Goal: Check status: Check status

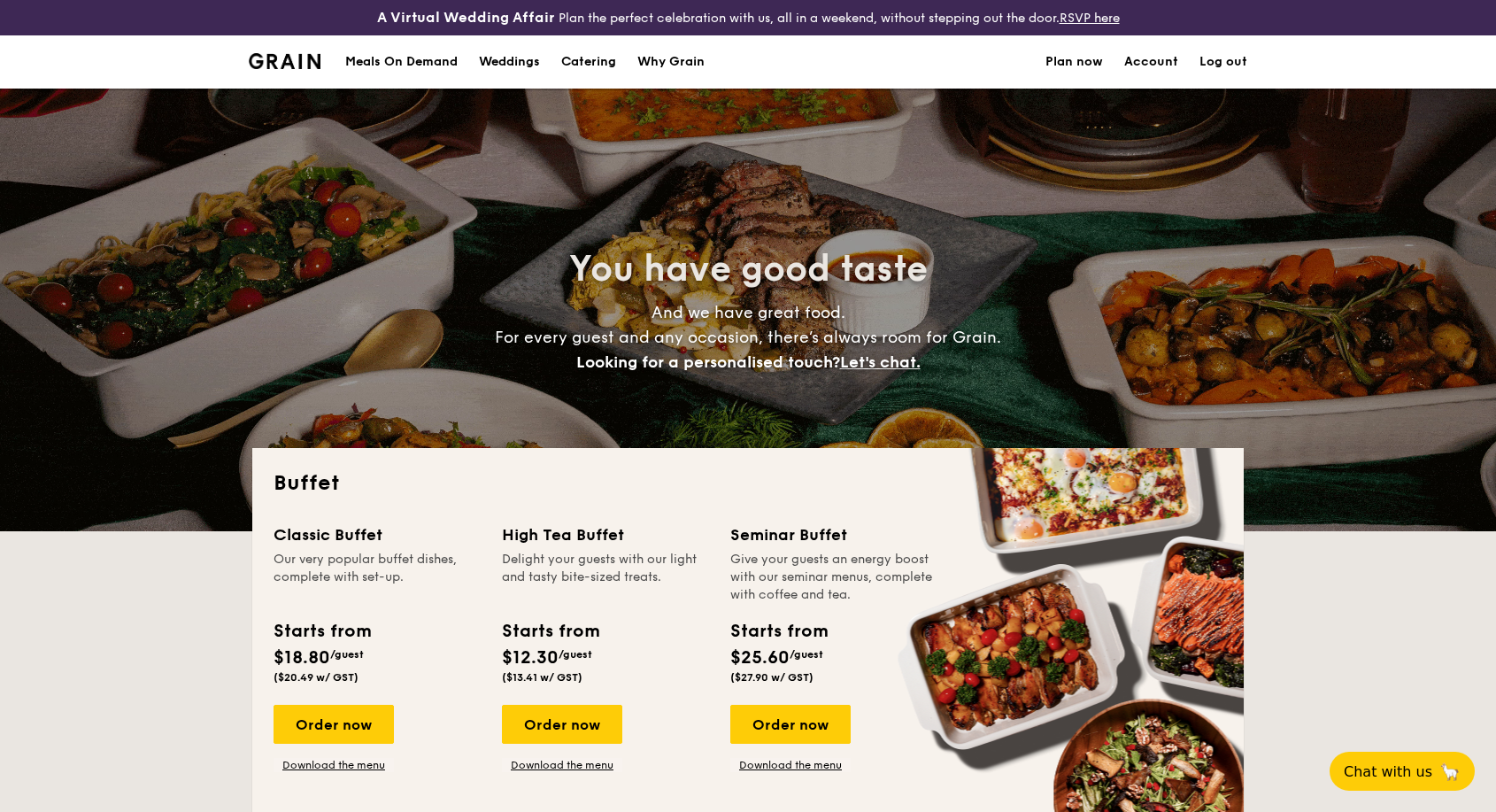
select select
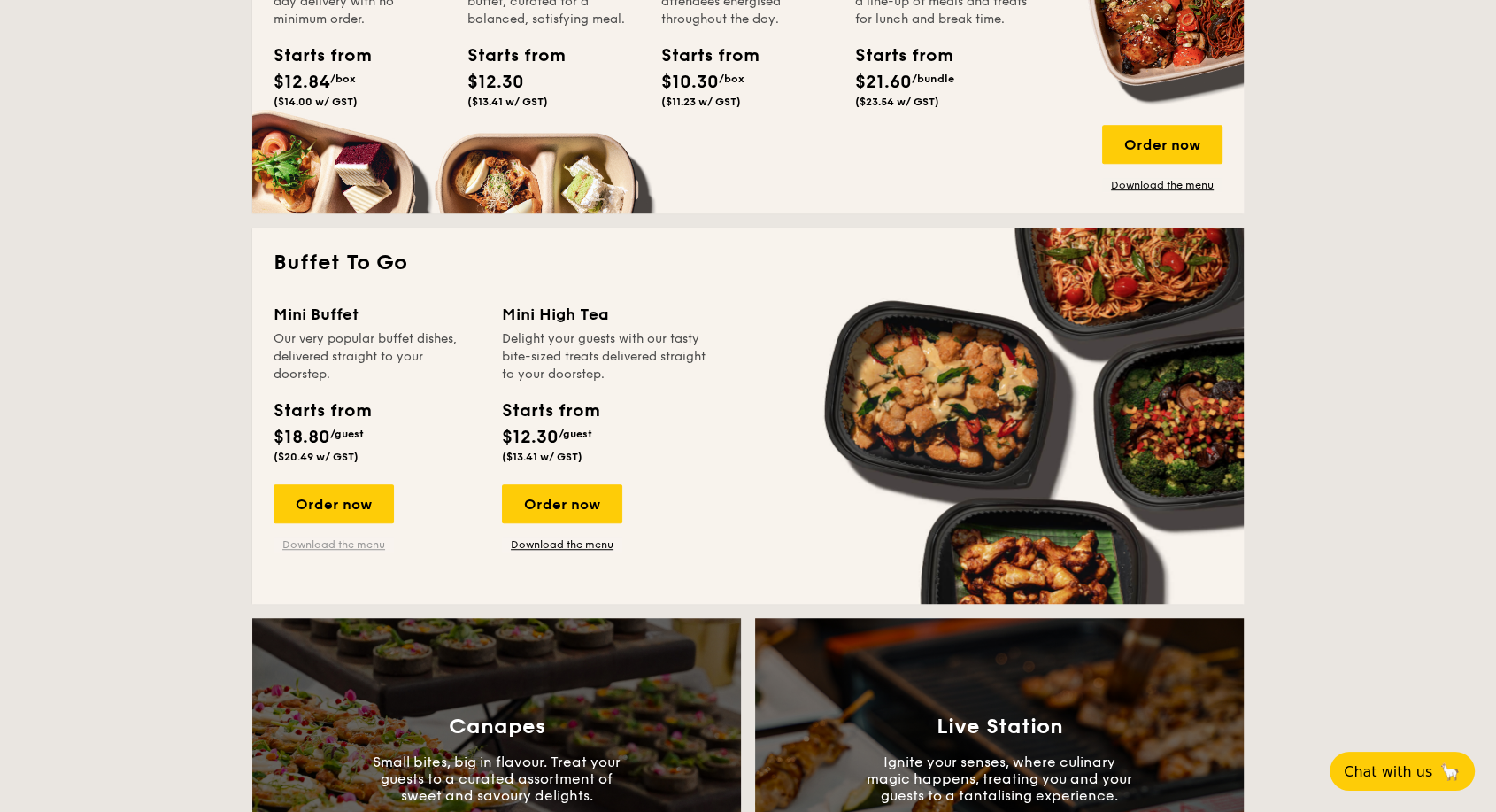
scroll to position [1081, 0]
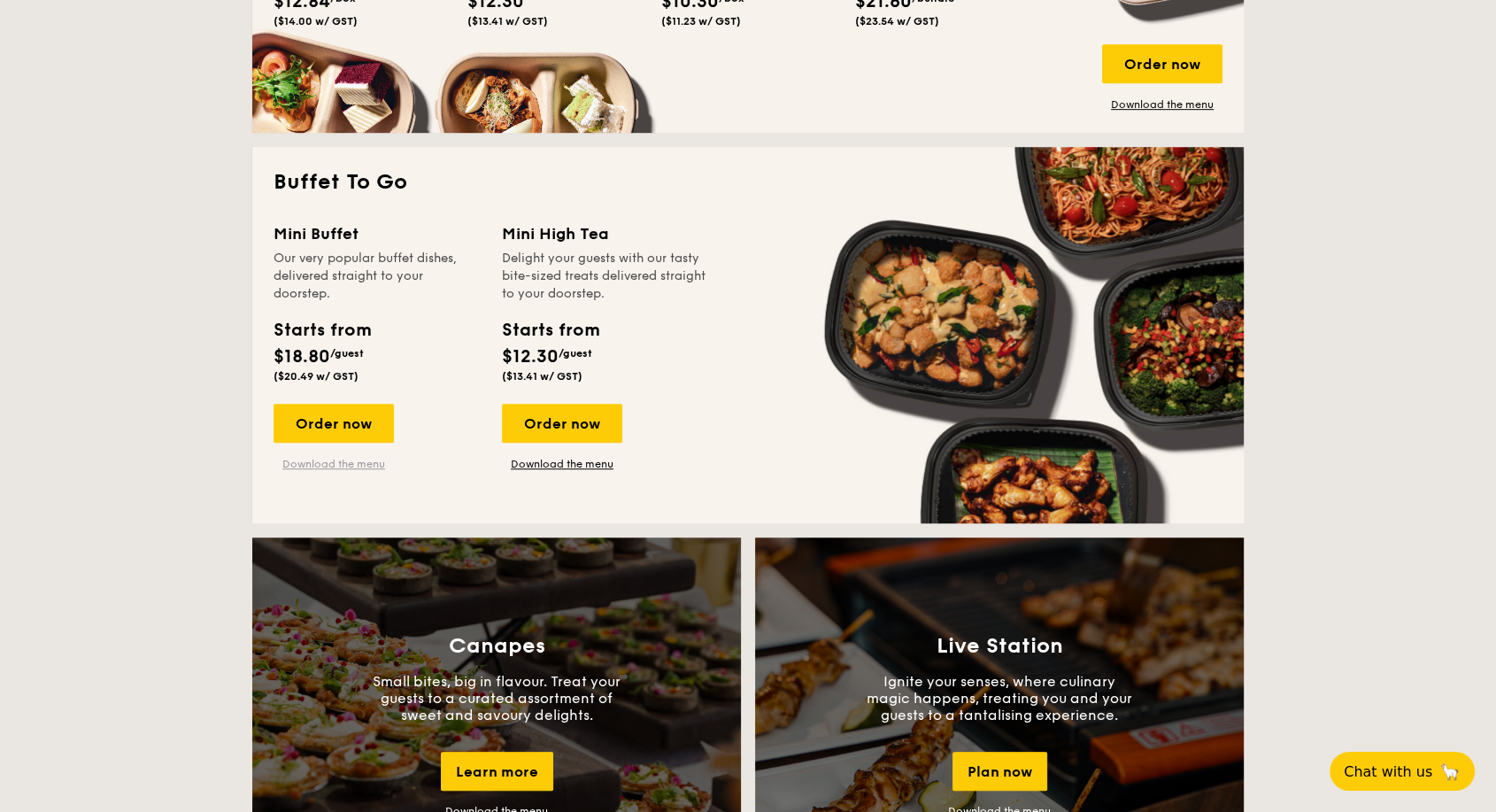
click at [349, 466] on link "Download the menu" at bounding box center [334, 464] width 121 height 14
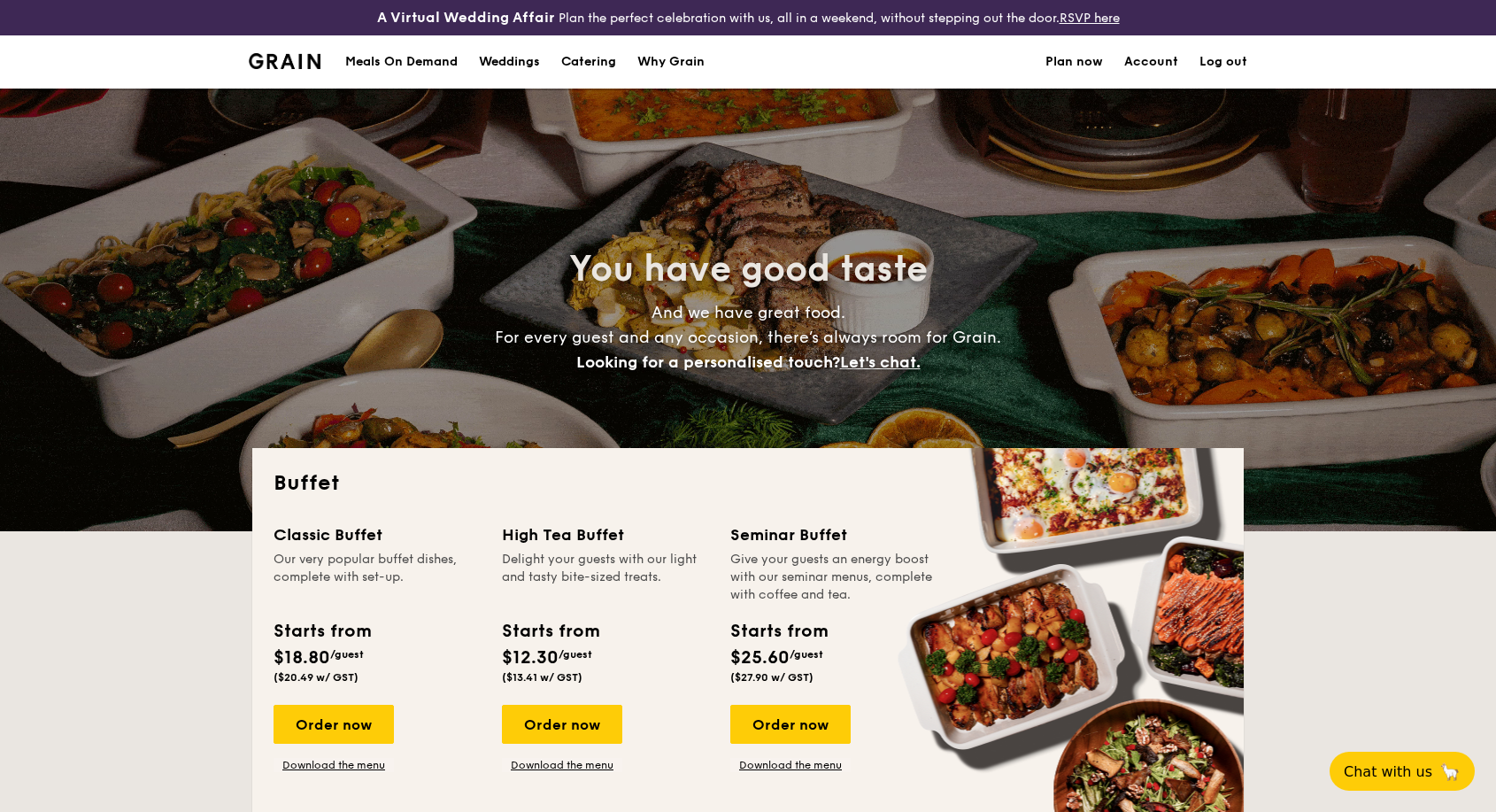
select select
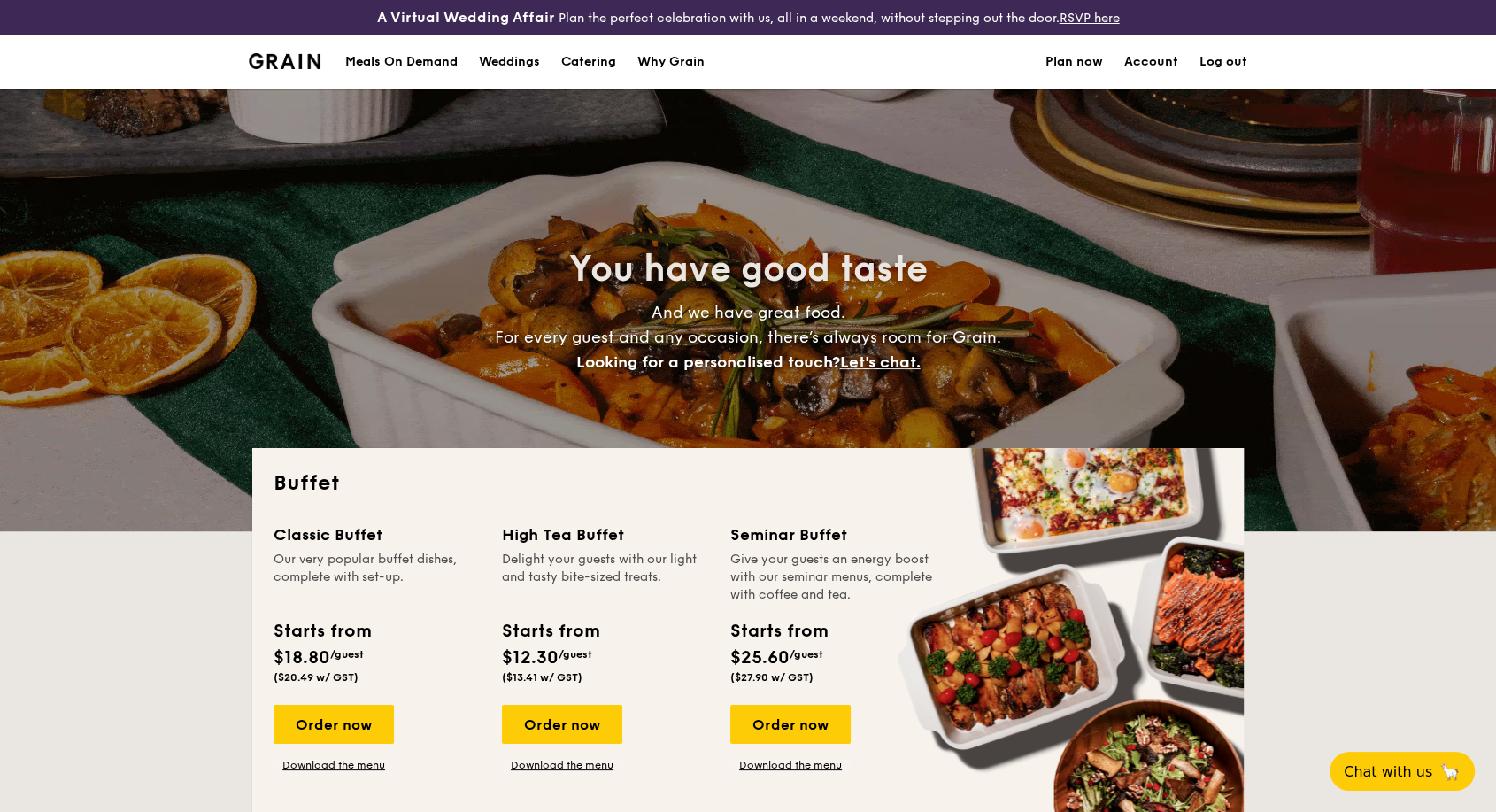
click at [439, 64] on div "Meals On Demand" at bounding box center [402, 62] width 113 height 53
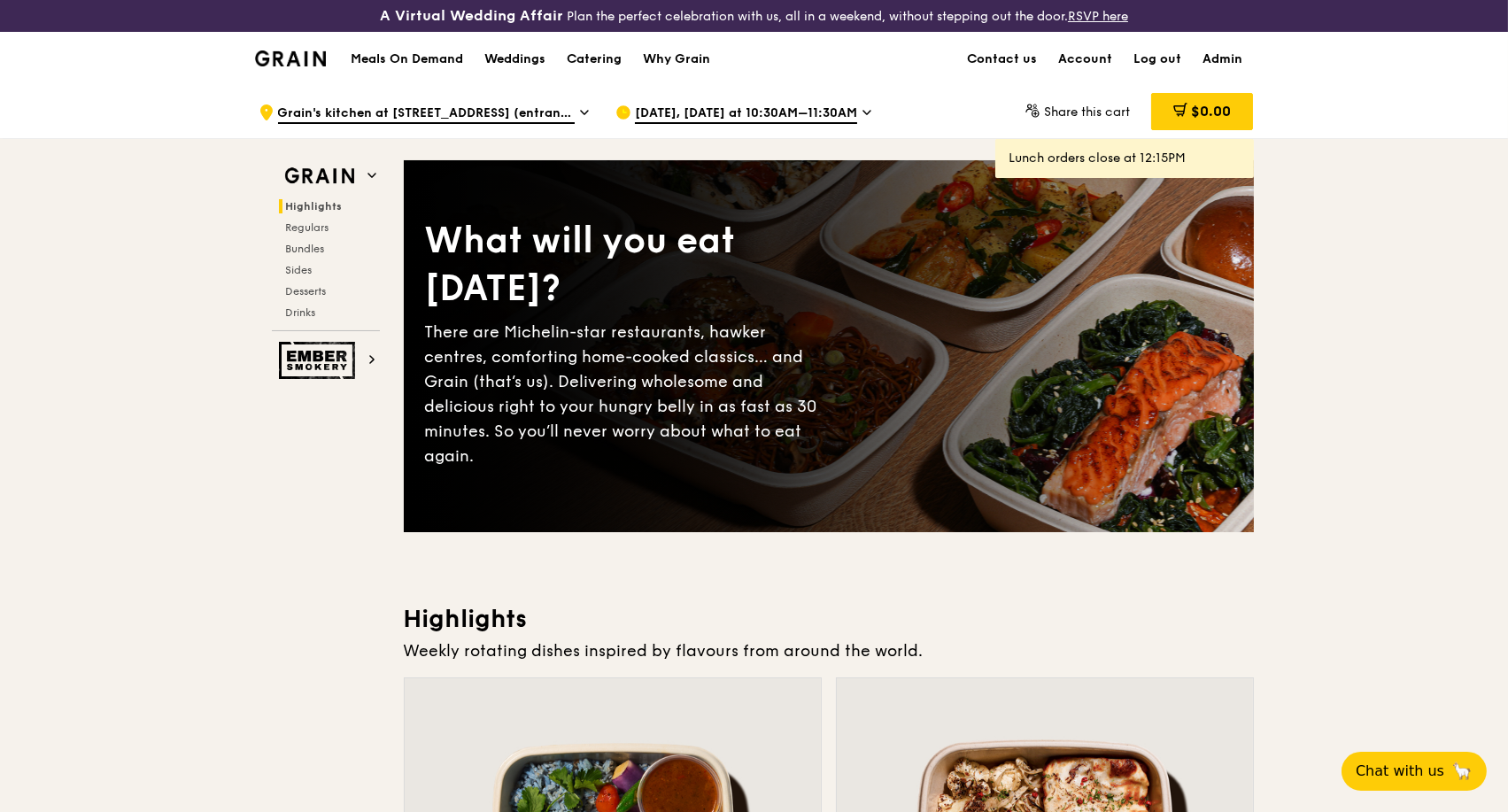
click at [397, 58] on h1 "Meals On Demand" at bounding box center [407, 59] width 113 height 18
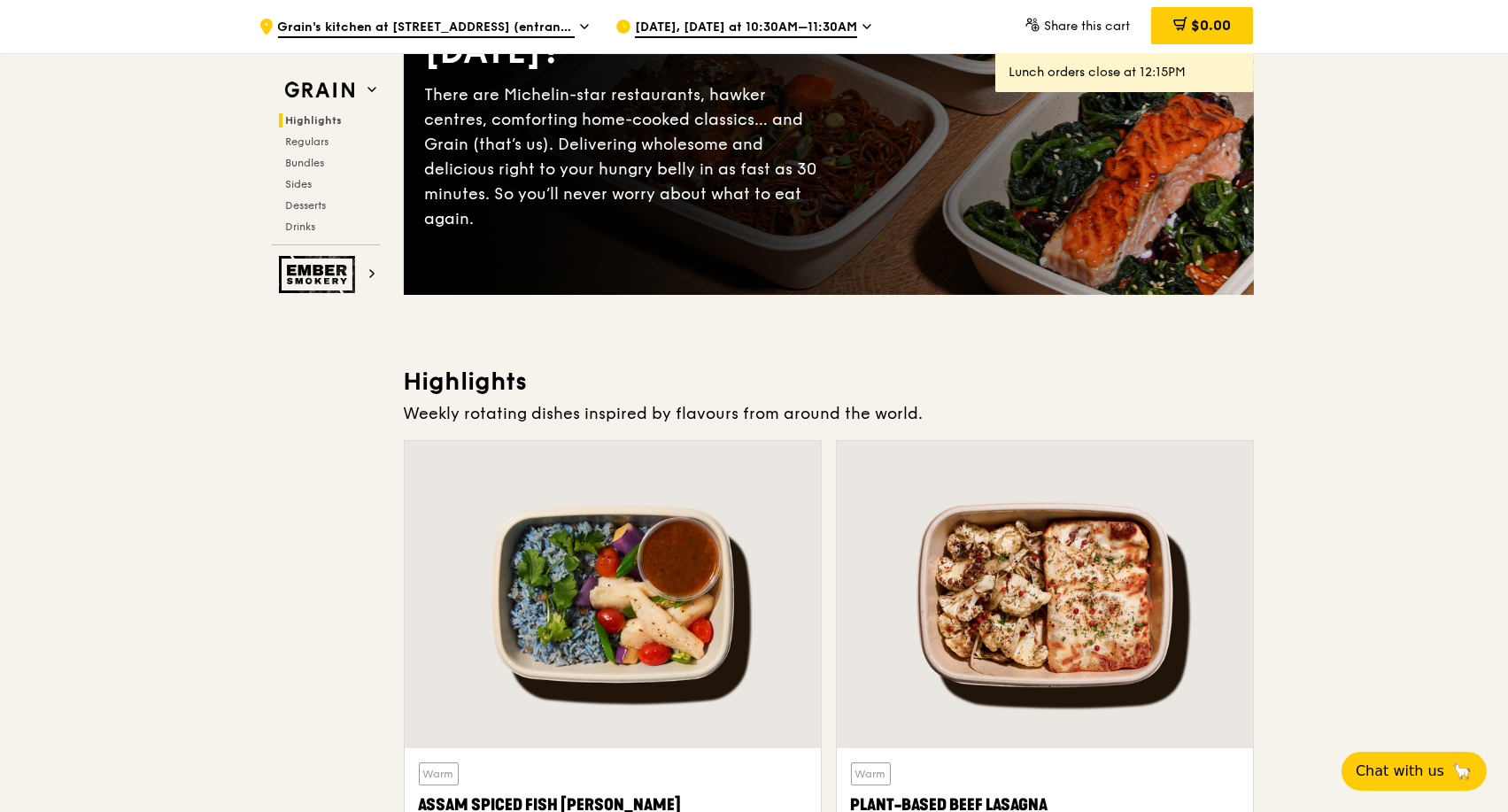
scroll to position [295, 0]
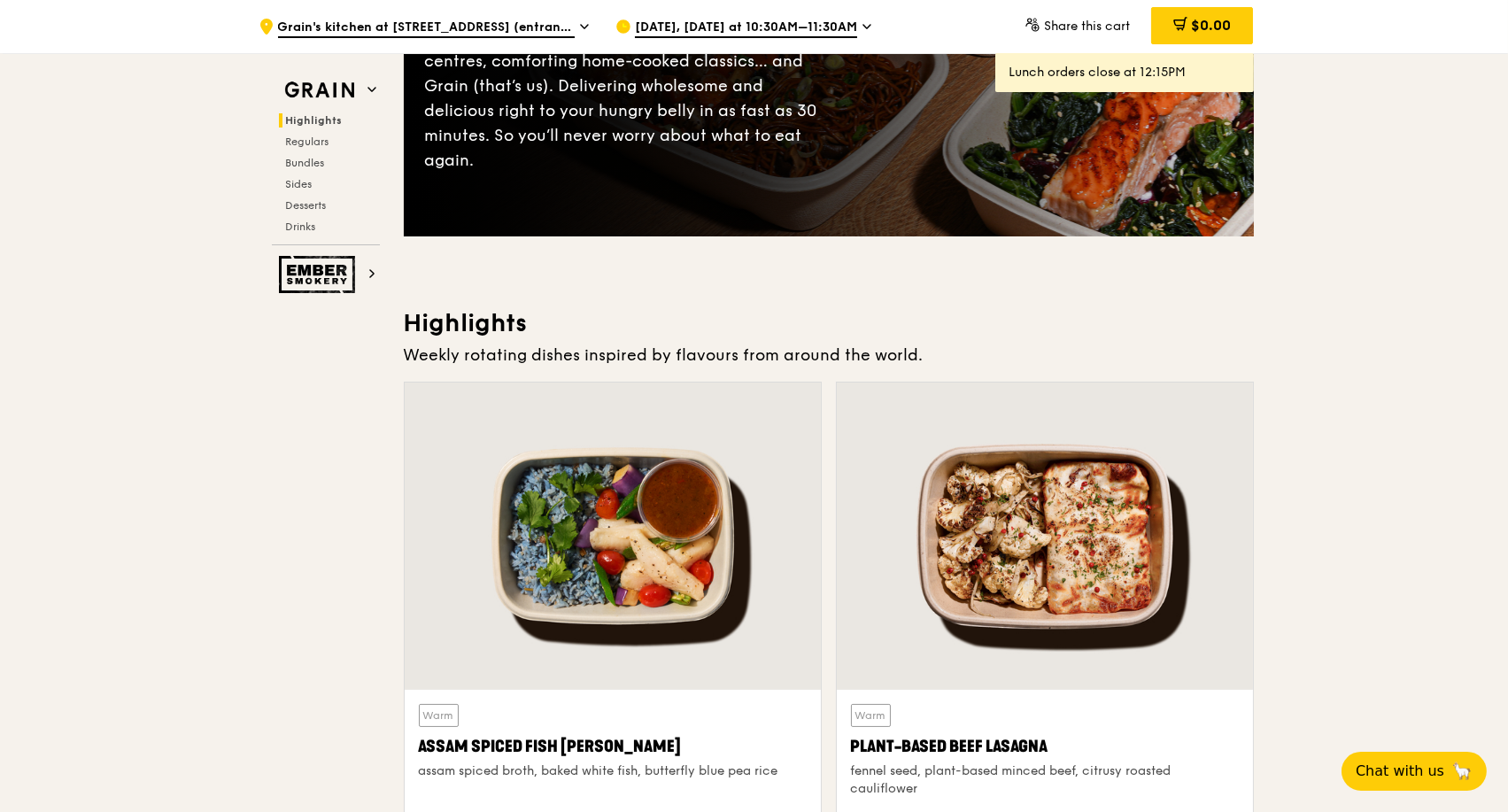
click at [609, 540] on div at bounding box center [613, 536] width 417 height 308
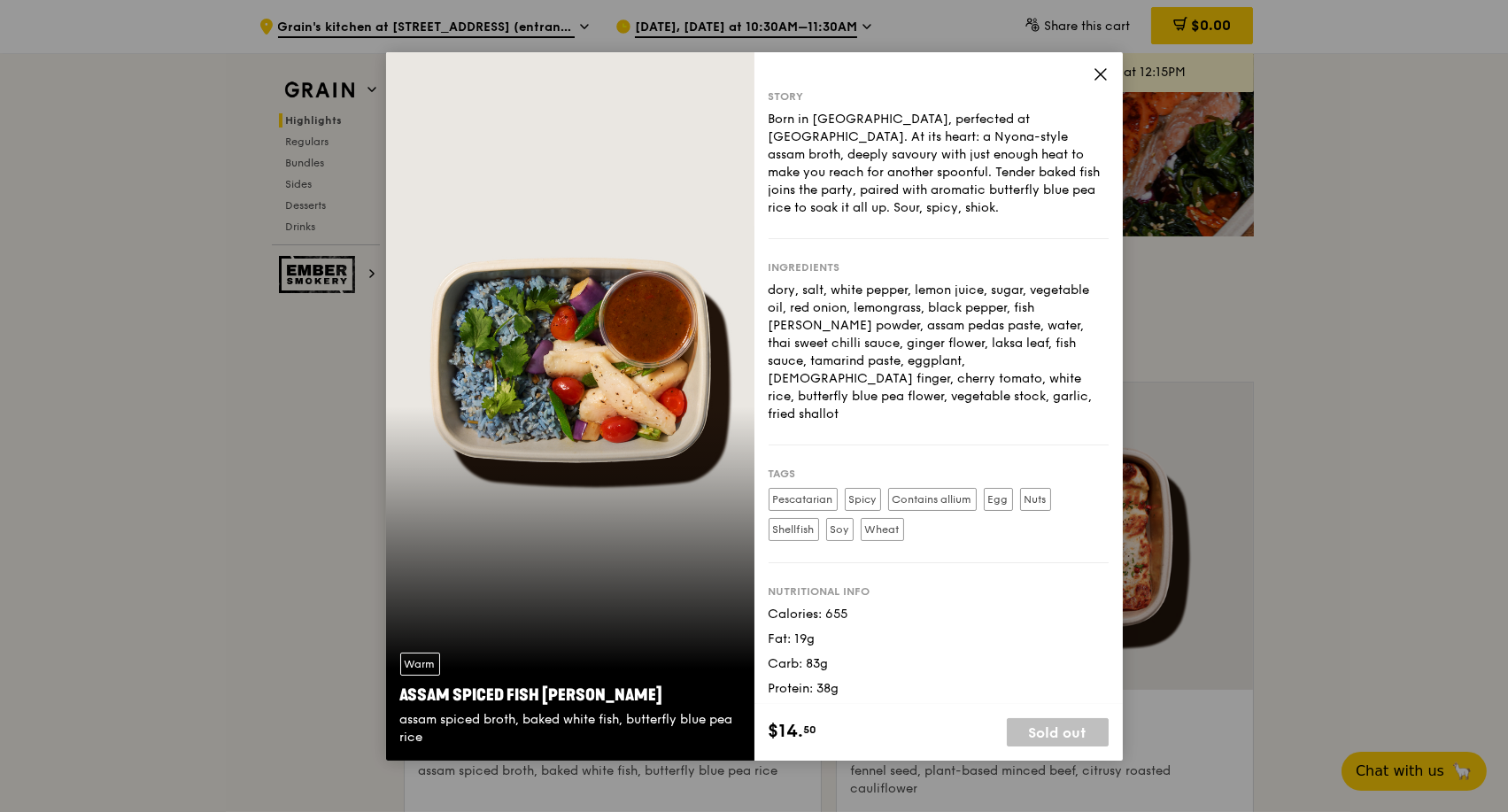
click at [1095, 69] on icon at bounding box center [1100, 74] width 11 height 11
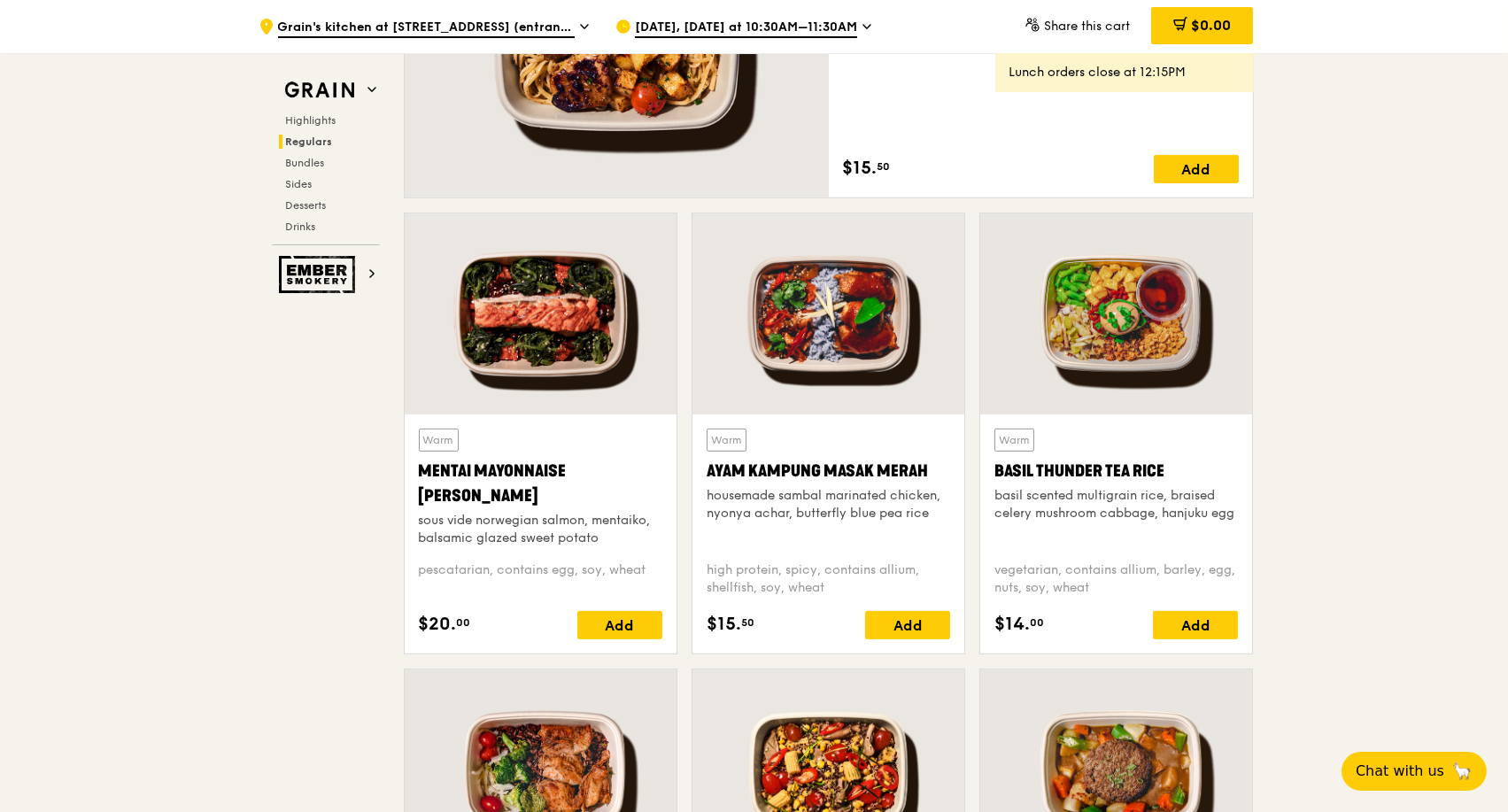
scroll to position [1376, 0]
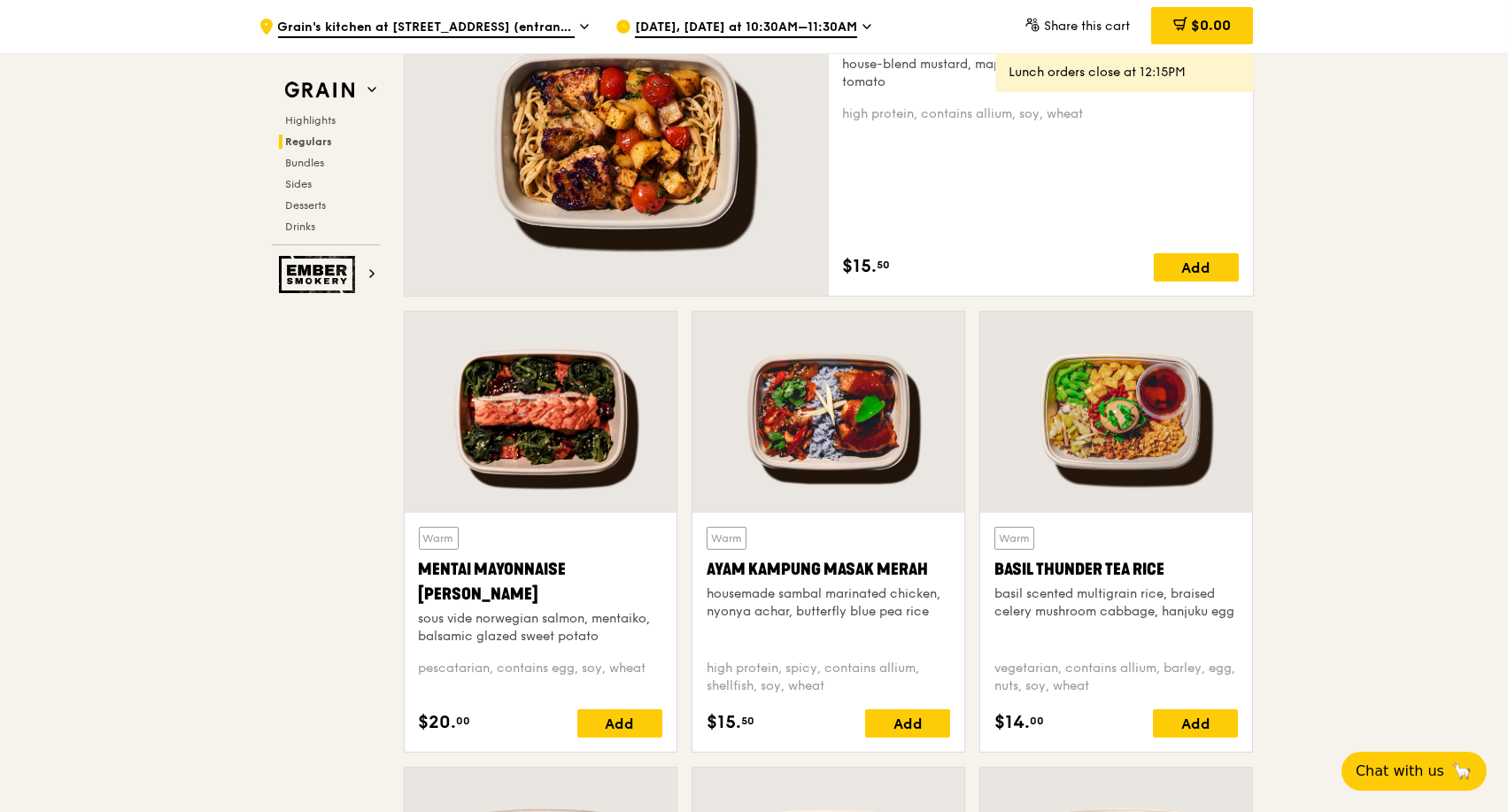
click at [605, 419] on div at bounding box center [540, 411] width 272 height 201
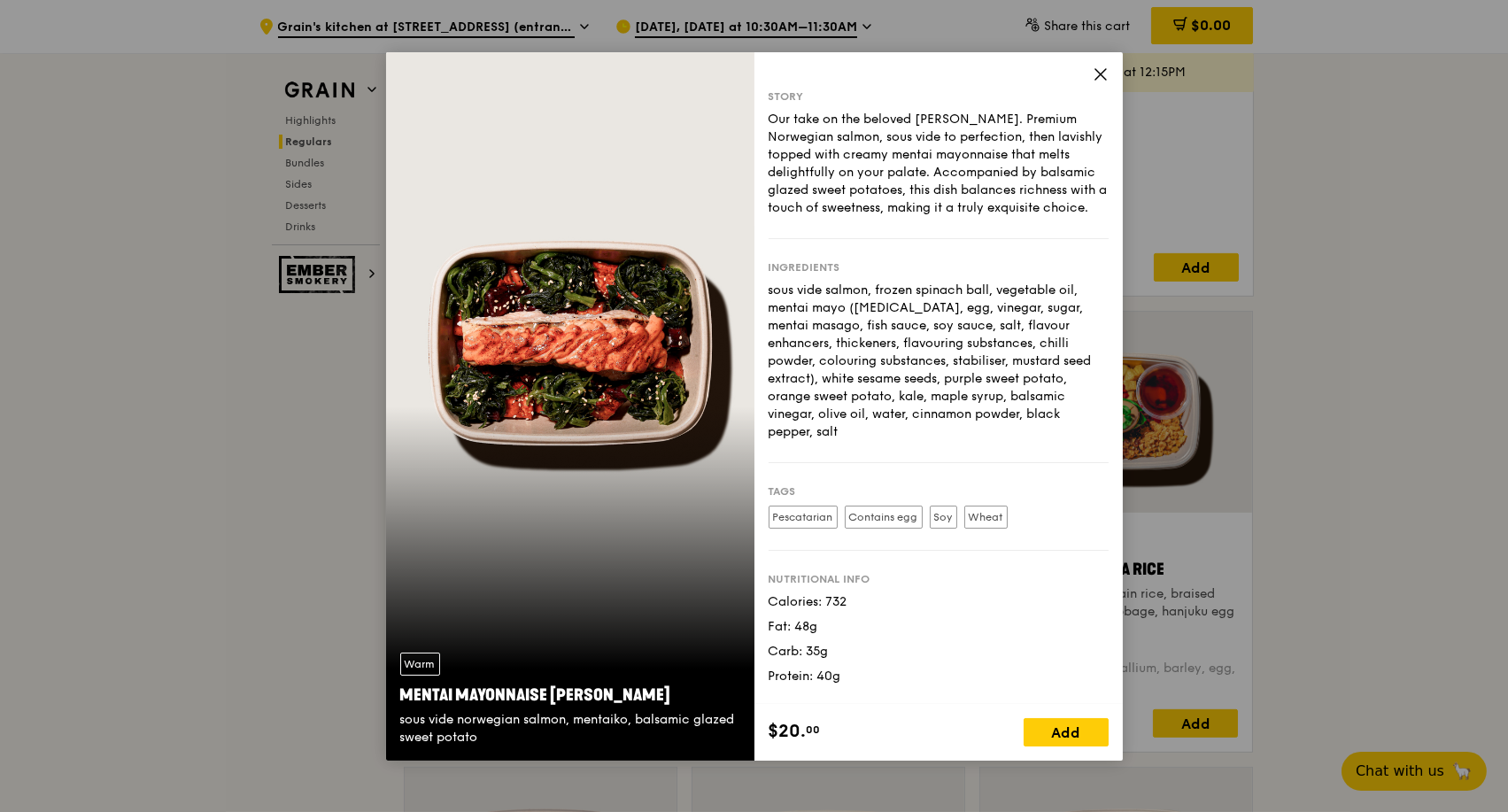
click at [1094, 76] on icon at bounding box center [1100, 74] width 16 height 16
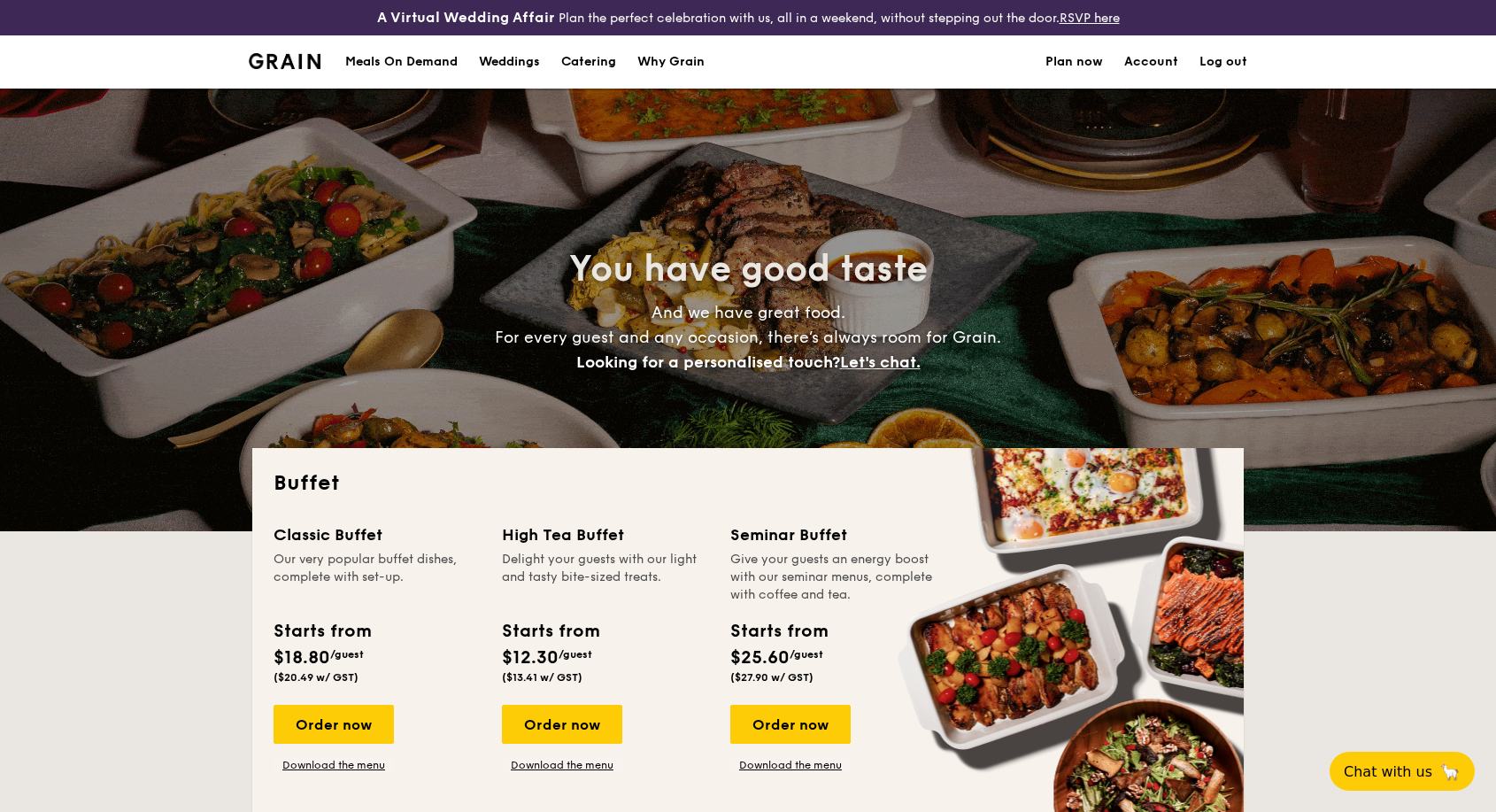
select select
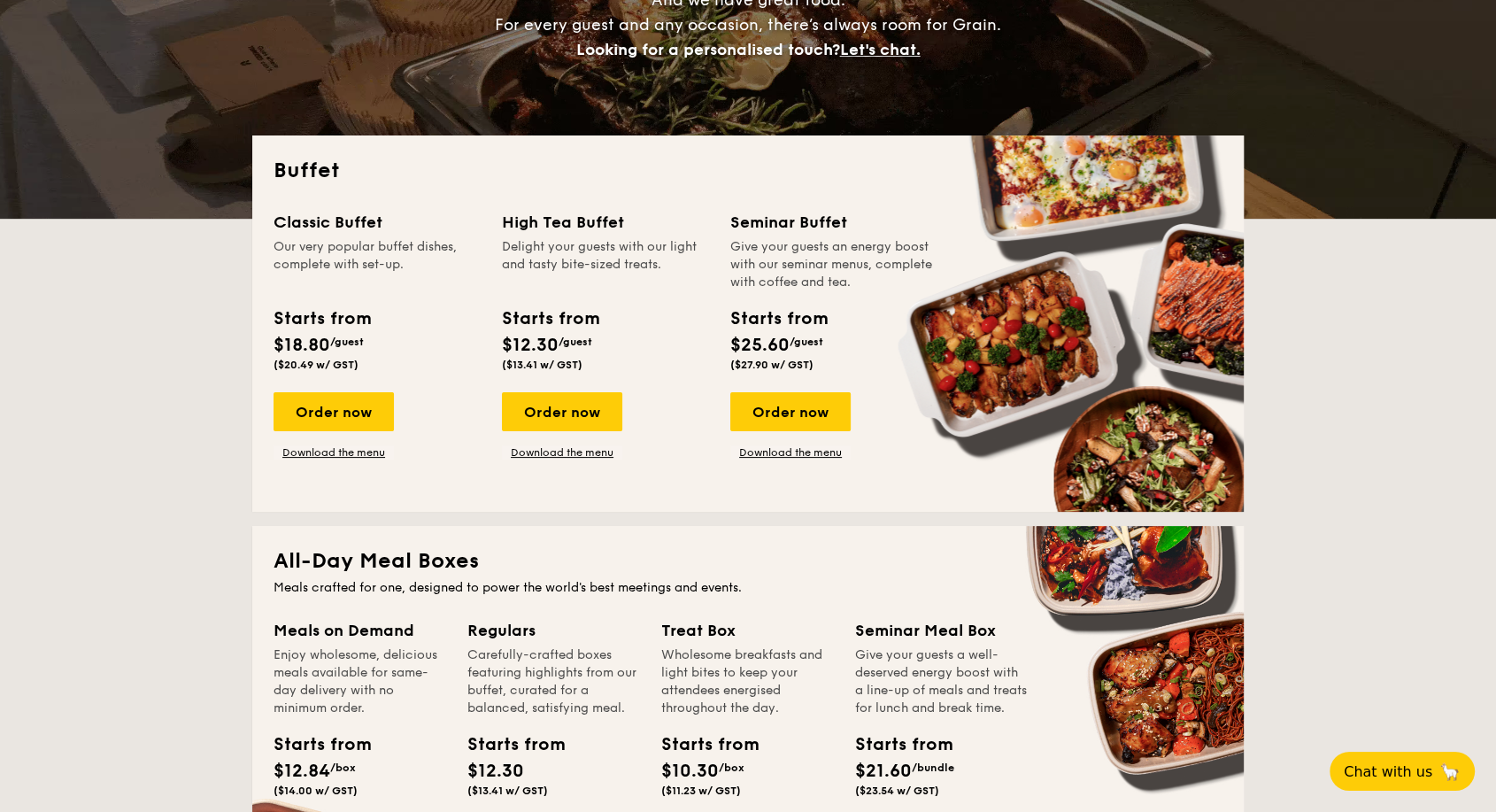
scroll to position [589, 0]
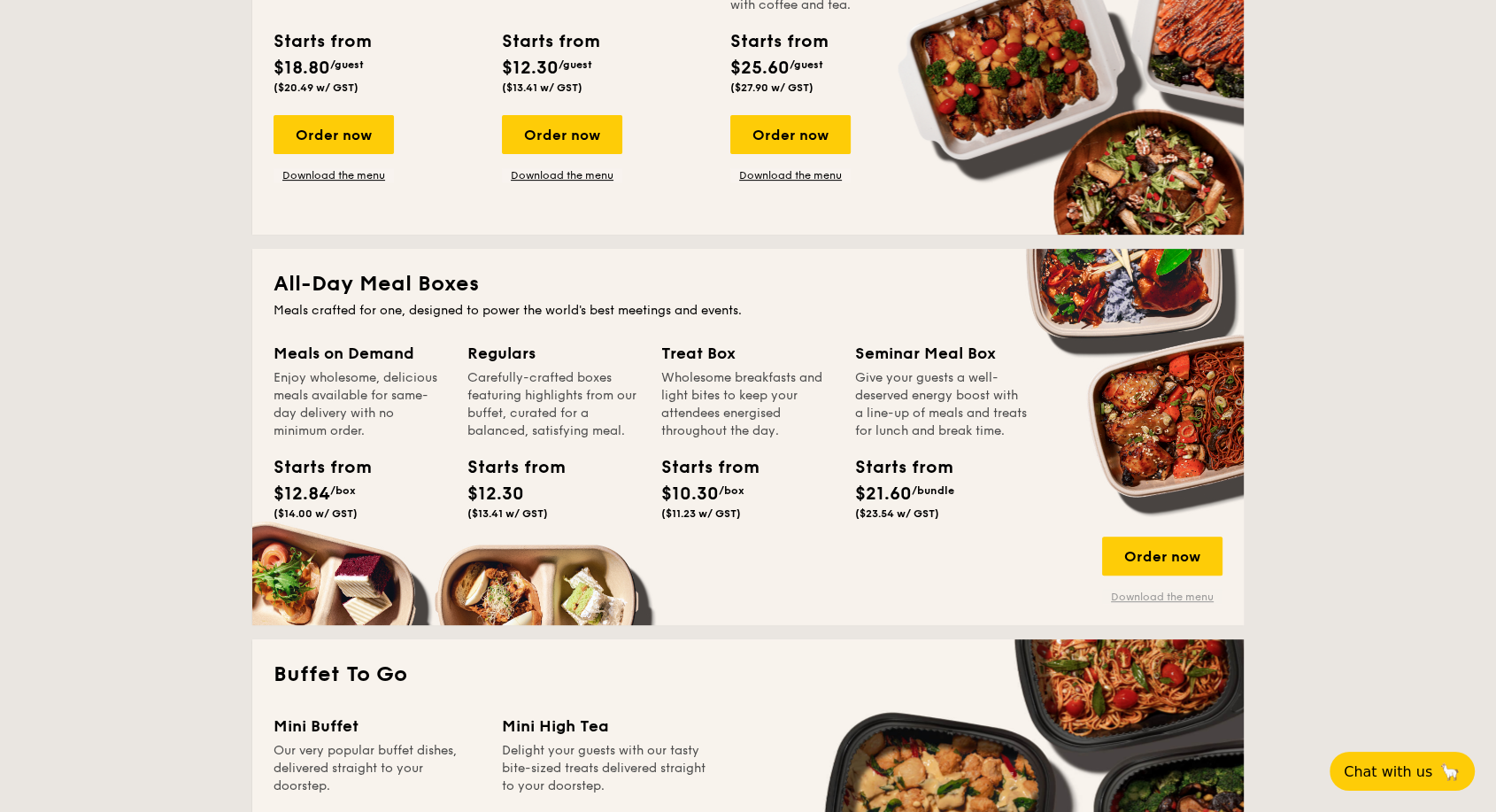
click at [1178, 594] on link "Download the menu" at bounding box center [1163, 596] width 121 height 14
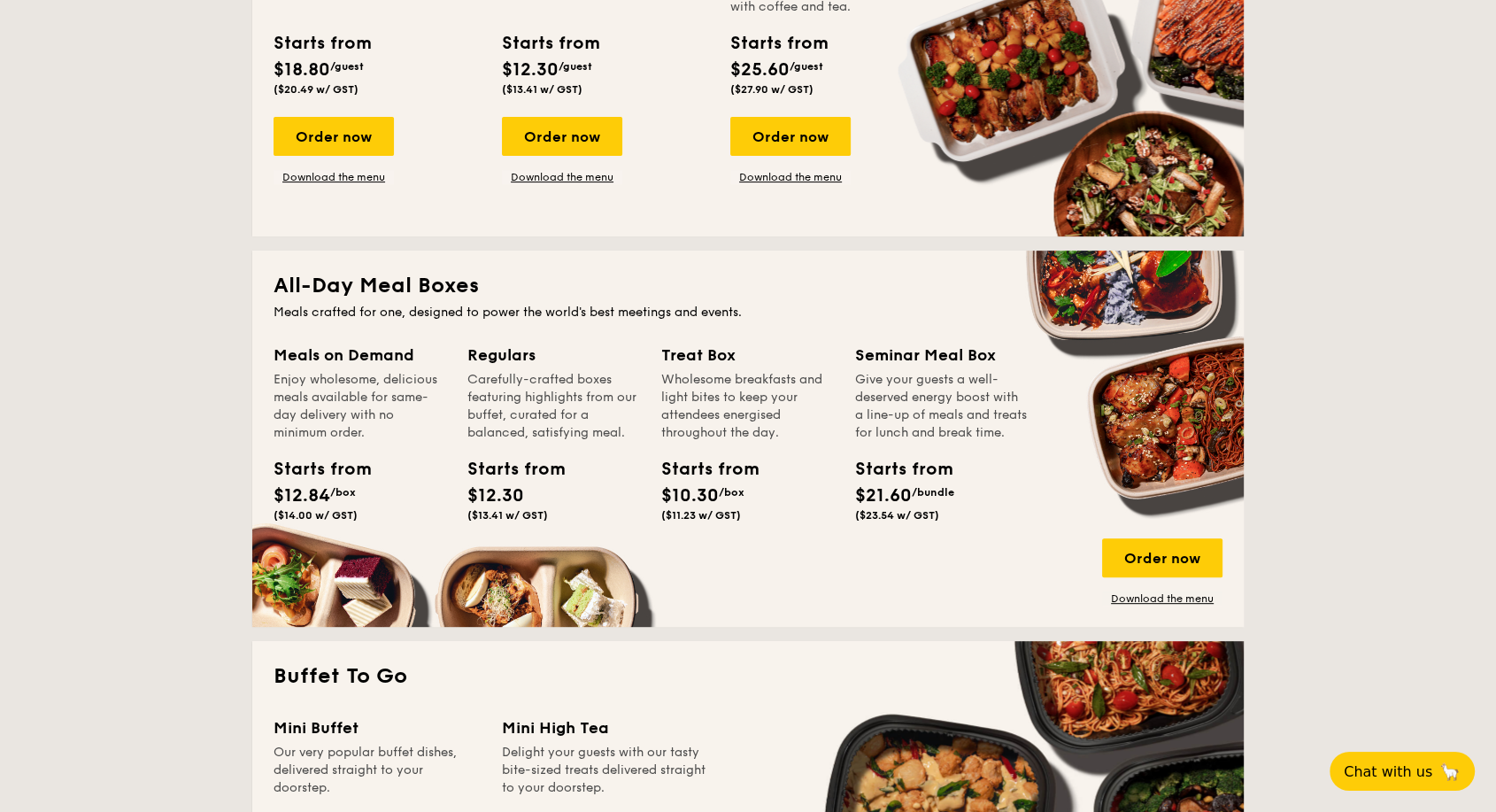
scroll to position [393, 0]
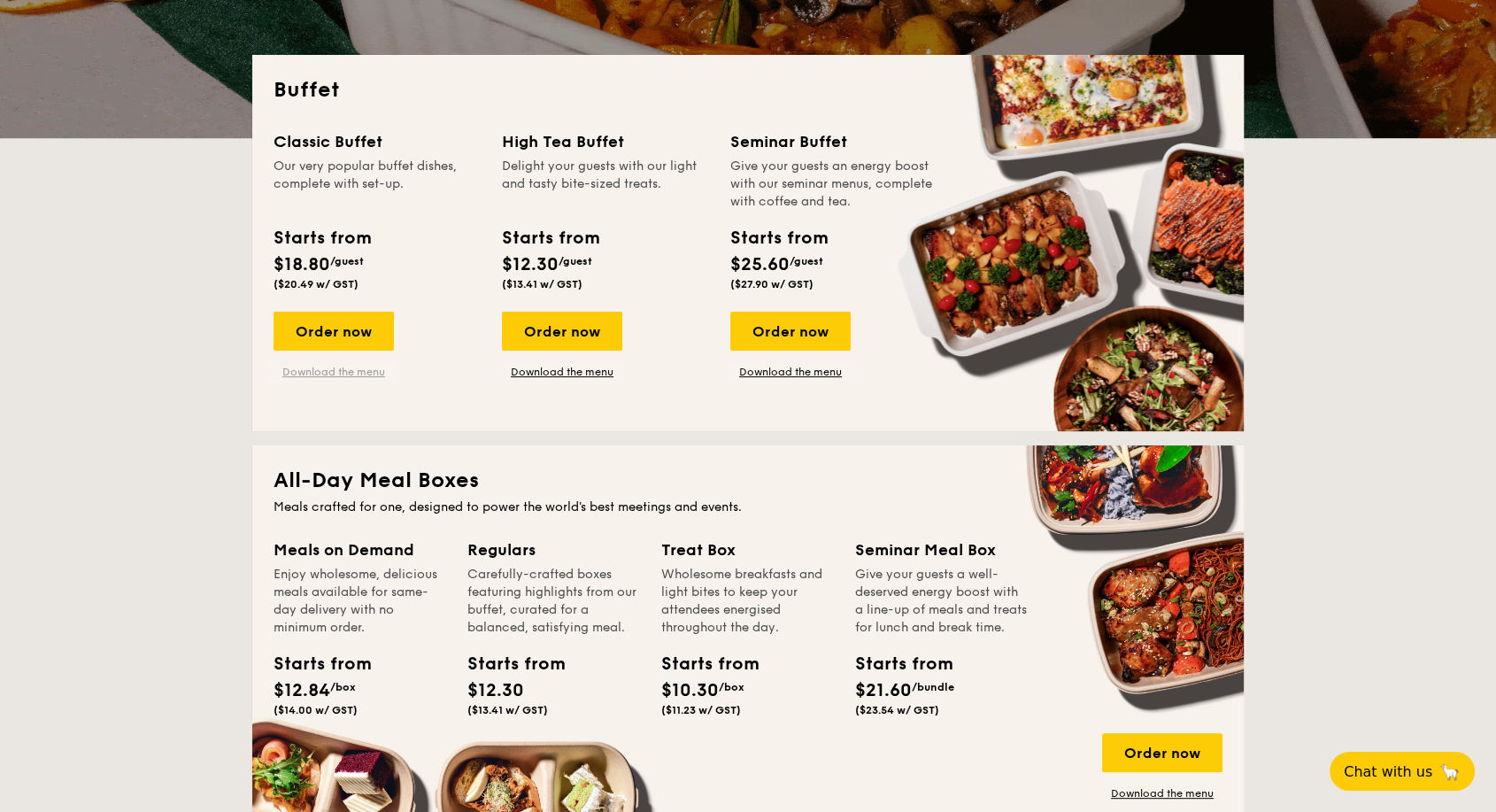
click at [352, 376] on link "Download the menu" at bounding box center [334, 372] width 121 height 14
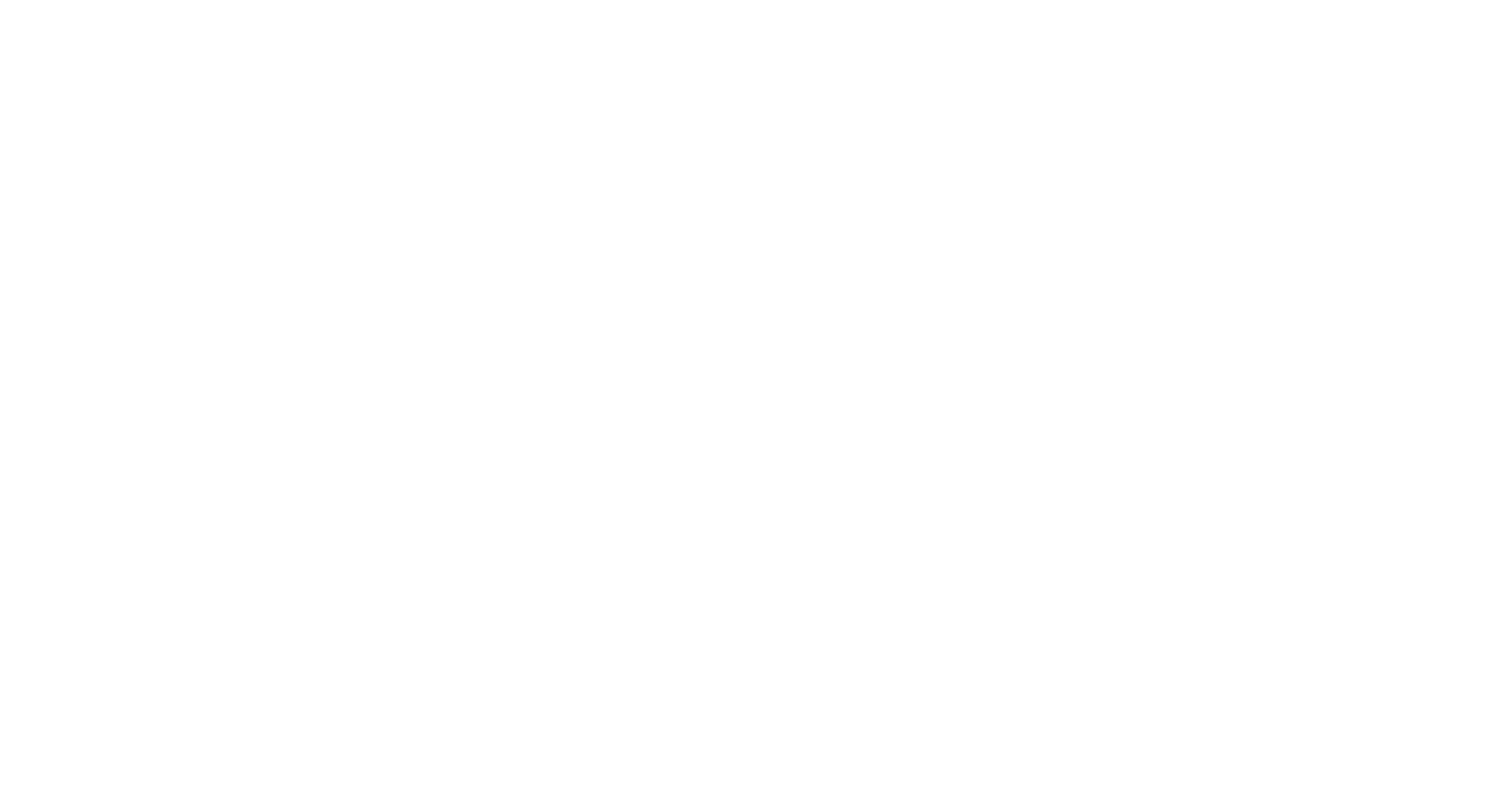
select select "100"
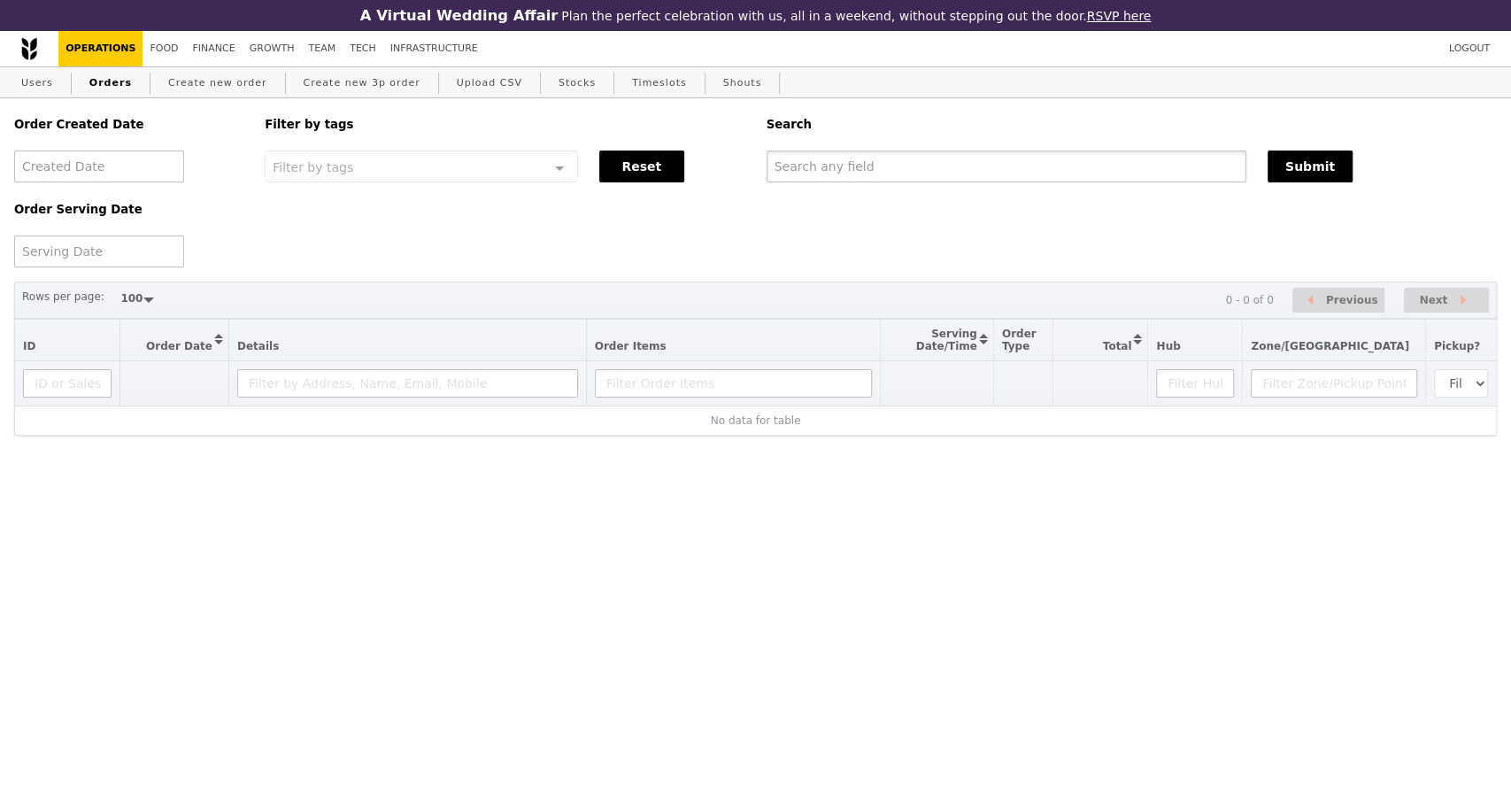
click at [915, 179] on input "text" at bounding box center [1006, 166] width 480 height 32
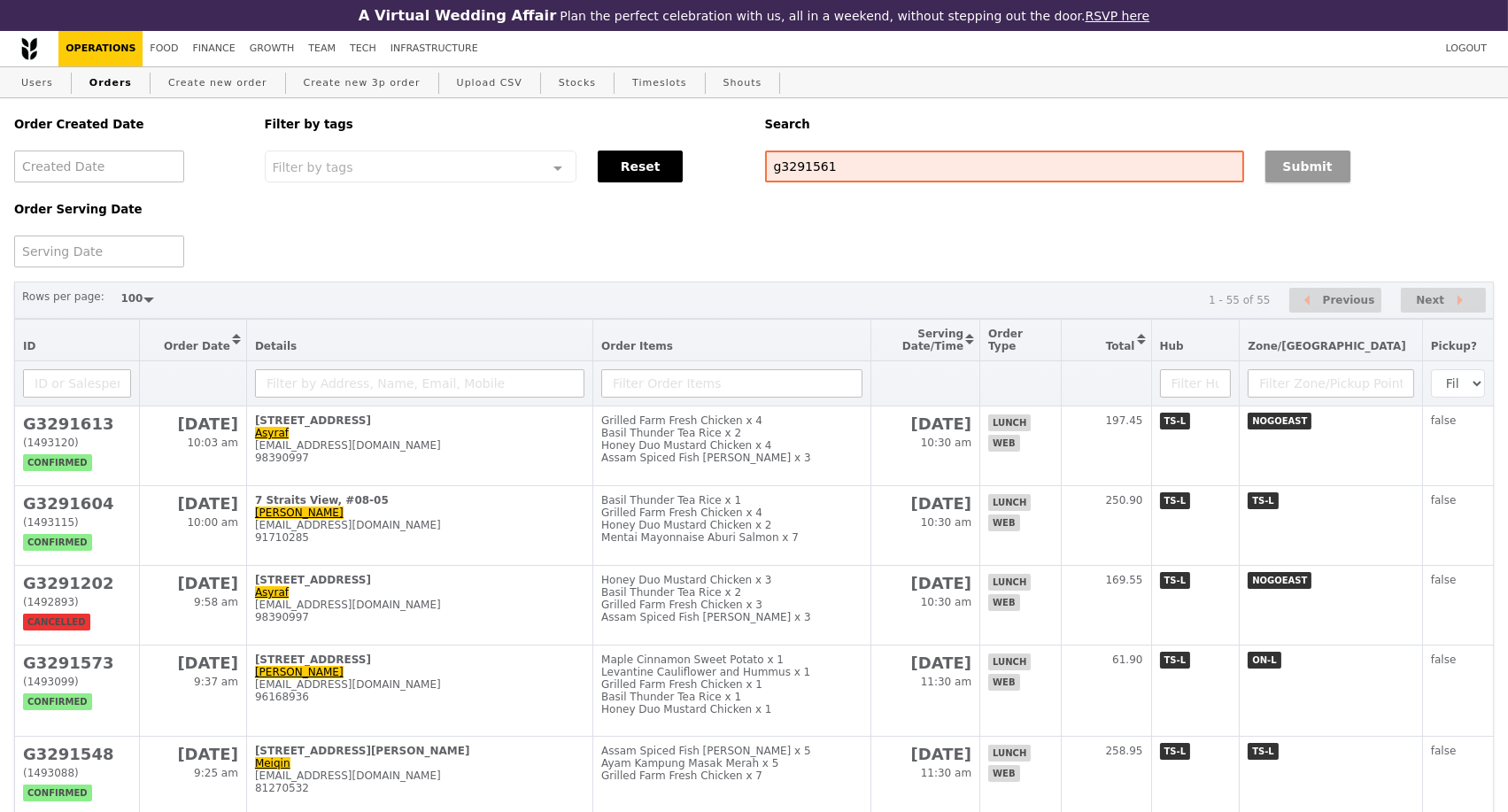
click at [1335, 170] on button "Submit" at bounding box center [1308, 166] width 85 height 32
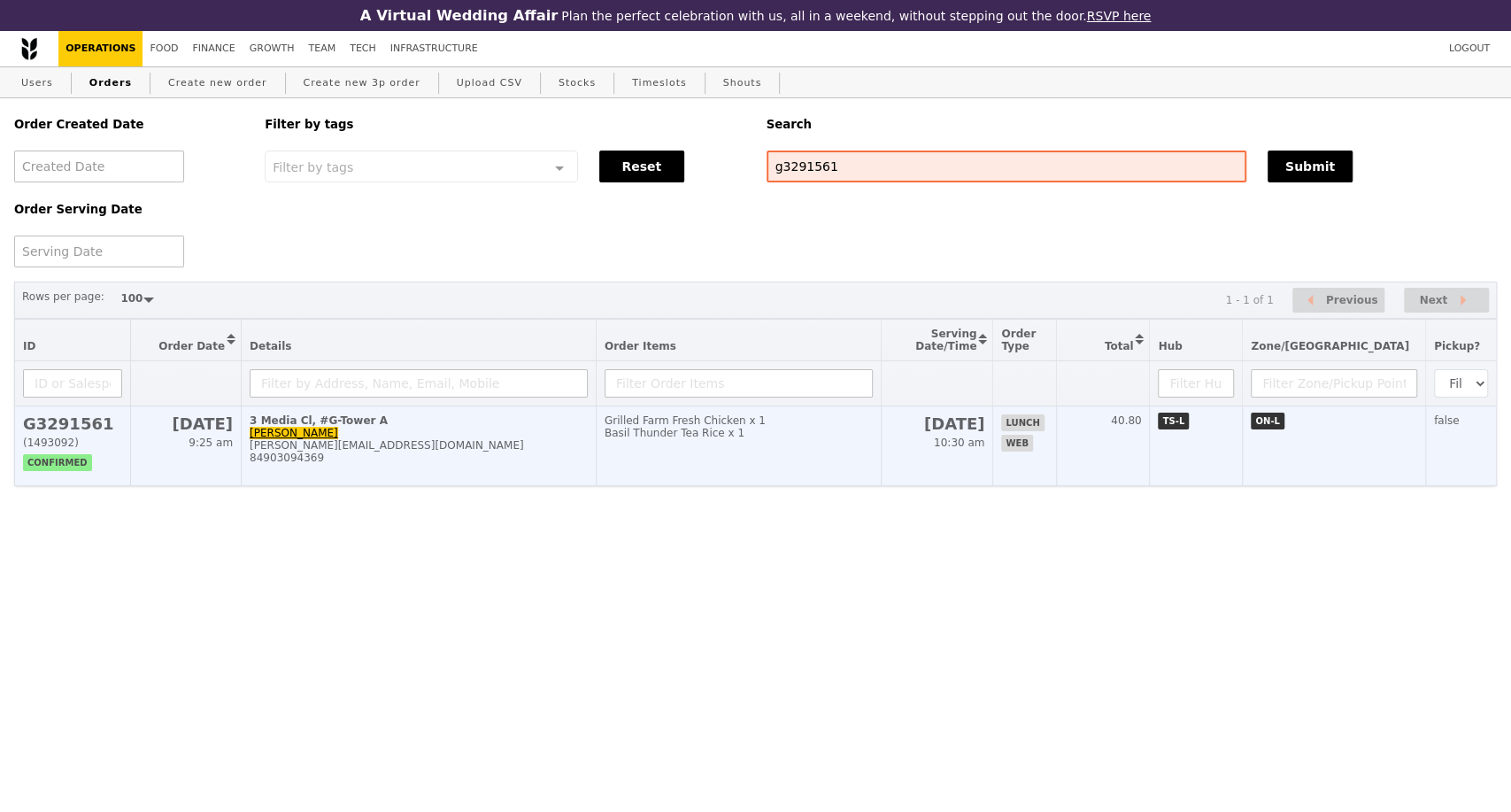
click at [522, 451] on div "[PERSON_NAME][EMAIL_ADDRESS][DOMAIN_NAME]" at bounding box center [419, 445] width 338 height 13
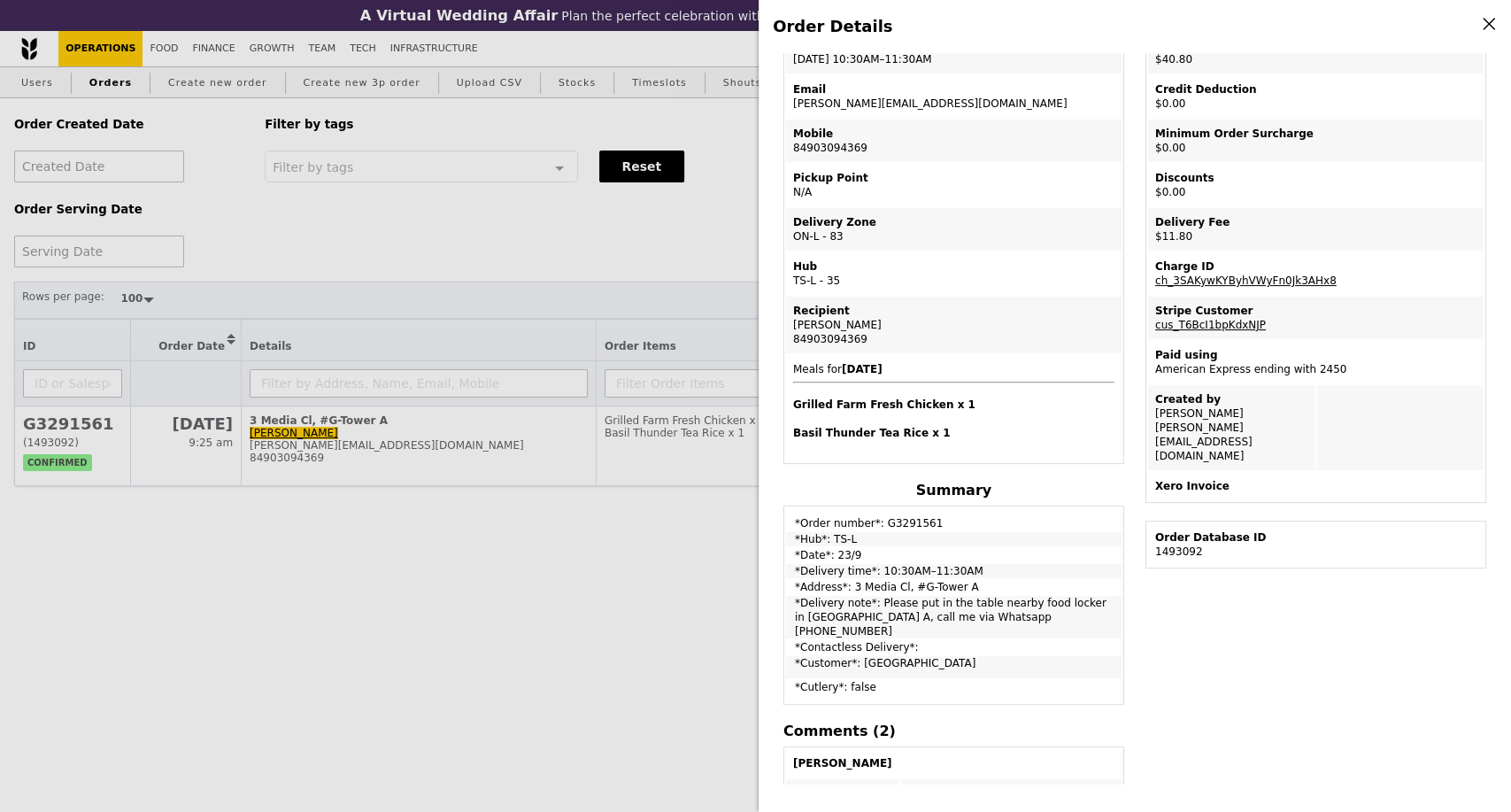
scroll to position [295, 0]
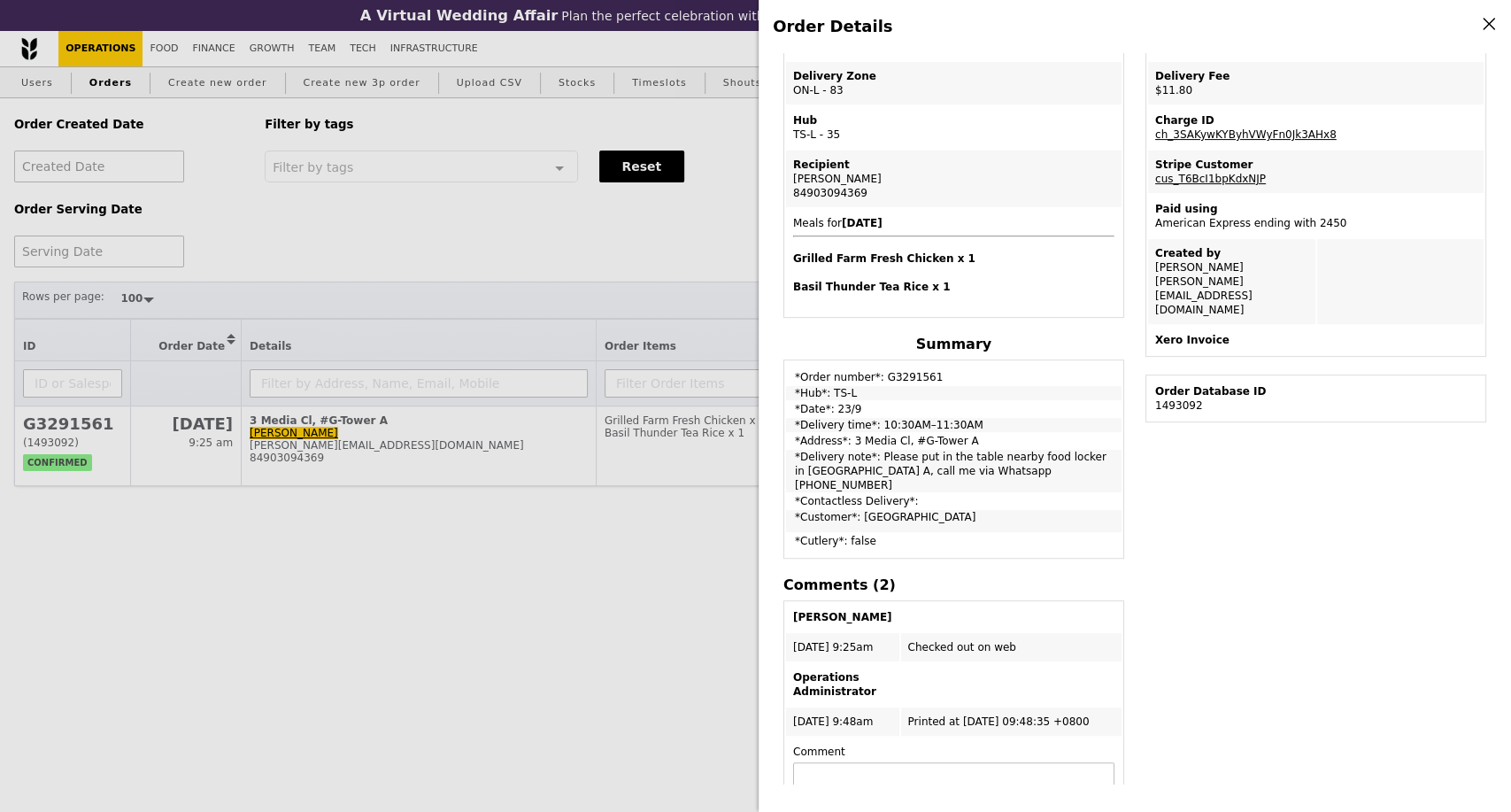
drag, startPoint x: 601, startPoint y: 282, endPoint x: 619, endPoint y: 288, distance: 19.0
click at [601, 282] on div "Order Details Edit order Changelog Cancel Order ID G3291561 – View receipt Orde…" at bounding box center [755, 406] width 1511 height 812
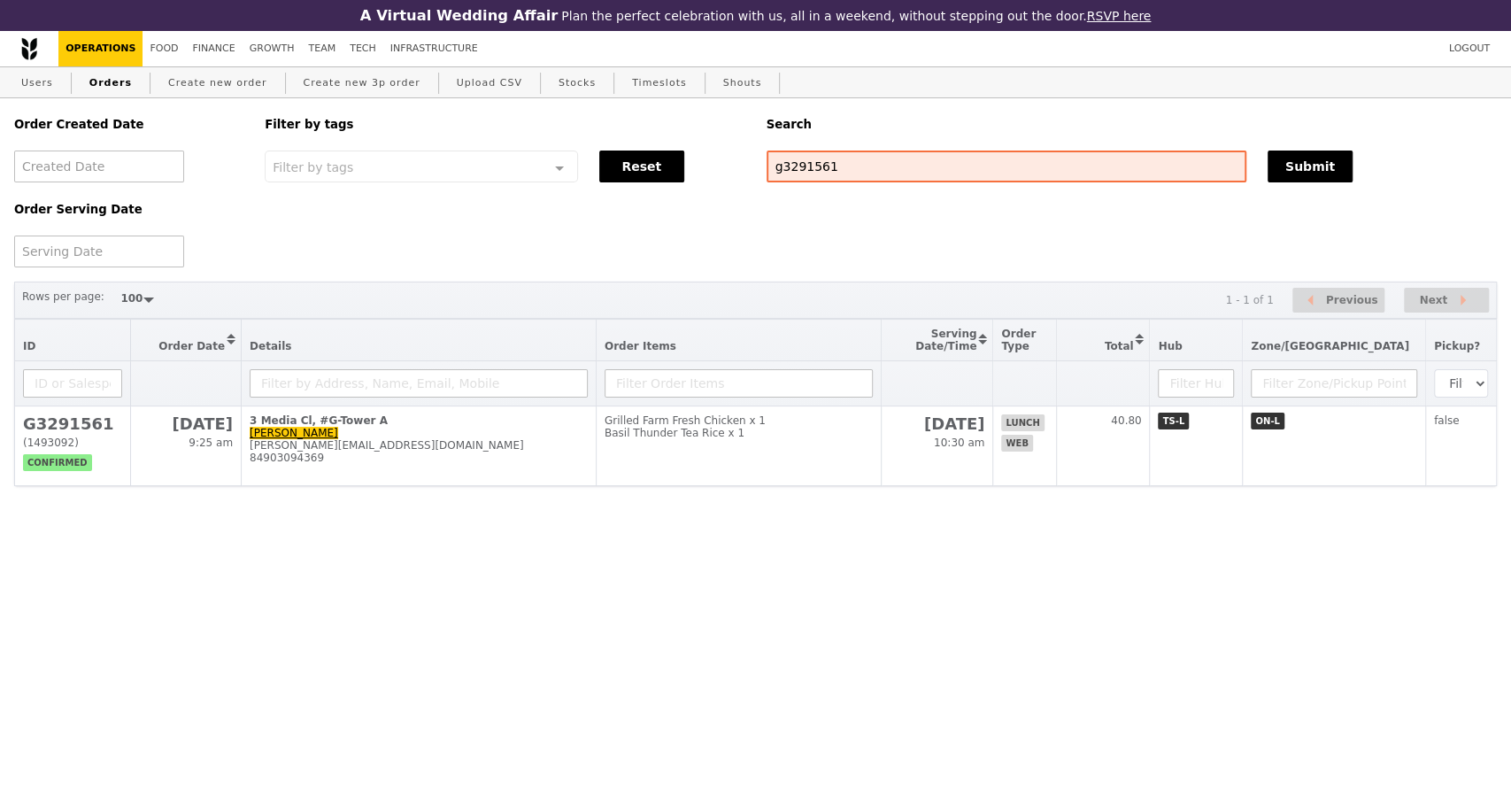
scroll to position [368, 0]
drag, startPoint x: 840, startPoint y: 167, endPoint x: 762, endPoint y: 167, distance: 78.0
click at [762, 167] on div "g3291561" at bounding box center [1006, 166] width 501 height 32
paste input "G329095"
click at [1292, 172] on button "Submit" at bounding box center [1310, 166] width 85 height 32
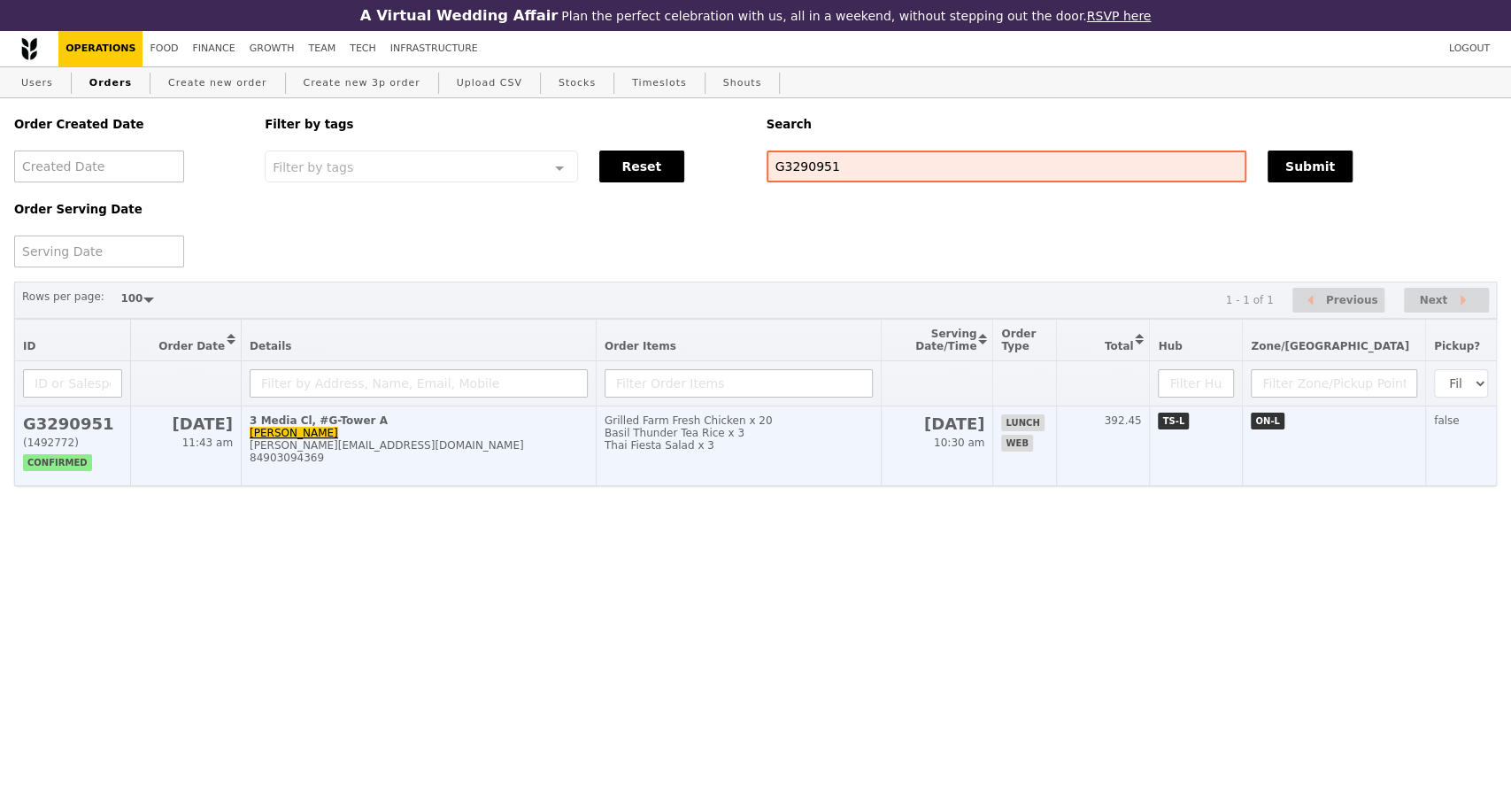
click at [425, 451] on div "phuong.nguyentruc@grabtaxi.com" at bounding box center [419, 445] width 338 height 13
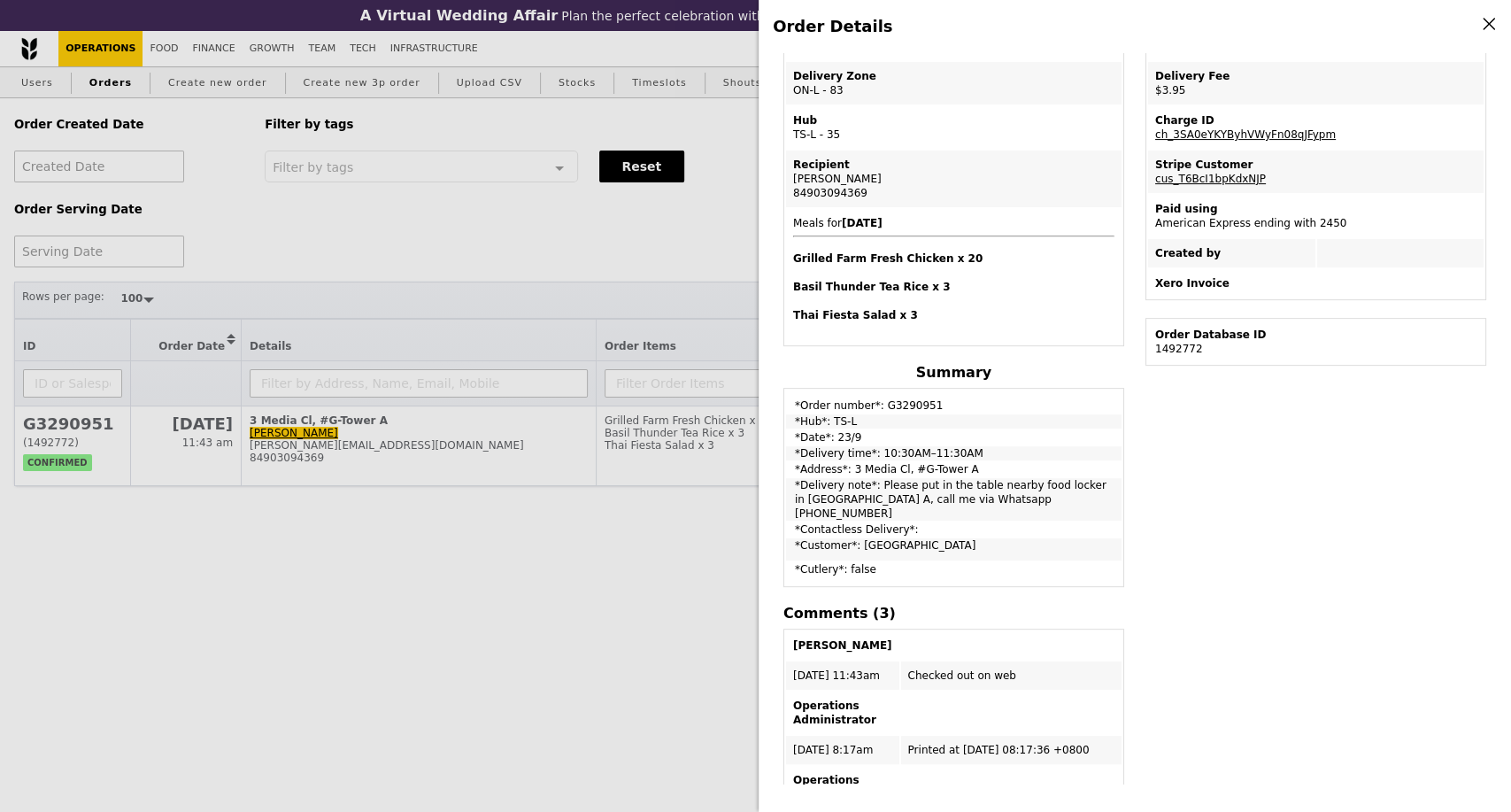
scroll to position [197, 0]
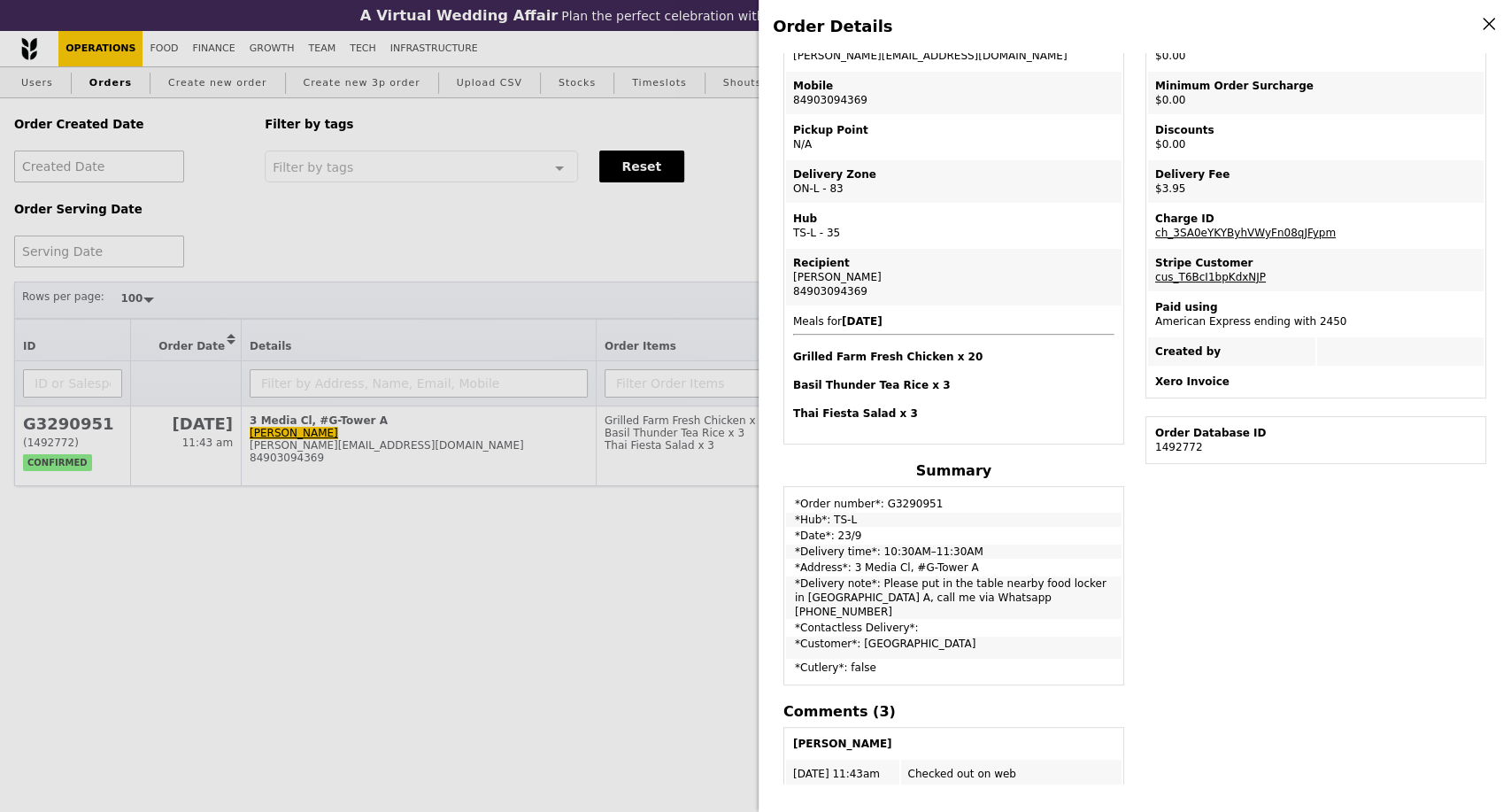
drag, startPoint x: 798, startPoint y: 555, endPoint x: 1021, endPoint y: 593, distance: 226.2
click at [1005, 599] on tbody "*Order number*: G3290951 *Hub*: TS-L *Date*: 23/9 *Delivery time*: 10:30AM–11:3…" at bounding box center [954, 586] width 335 height 194
copy tbody "Delivery time*: 10:30AM–11:30AM *Address*: 3 Media Cl, #G-Tower A *Delivery not…"
click at [185, 668] on div "Order Details Edit order Changelog Cancel Order ID G3290951 – View receipt Orde…" at bounding box center [755, 406] width 1511 height 812
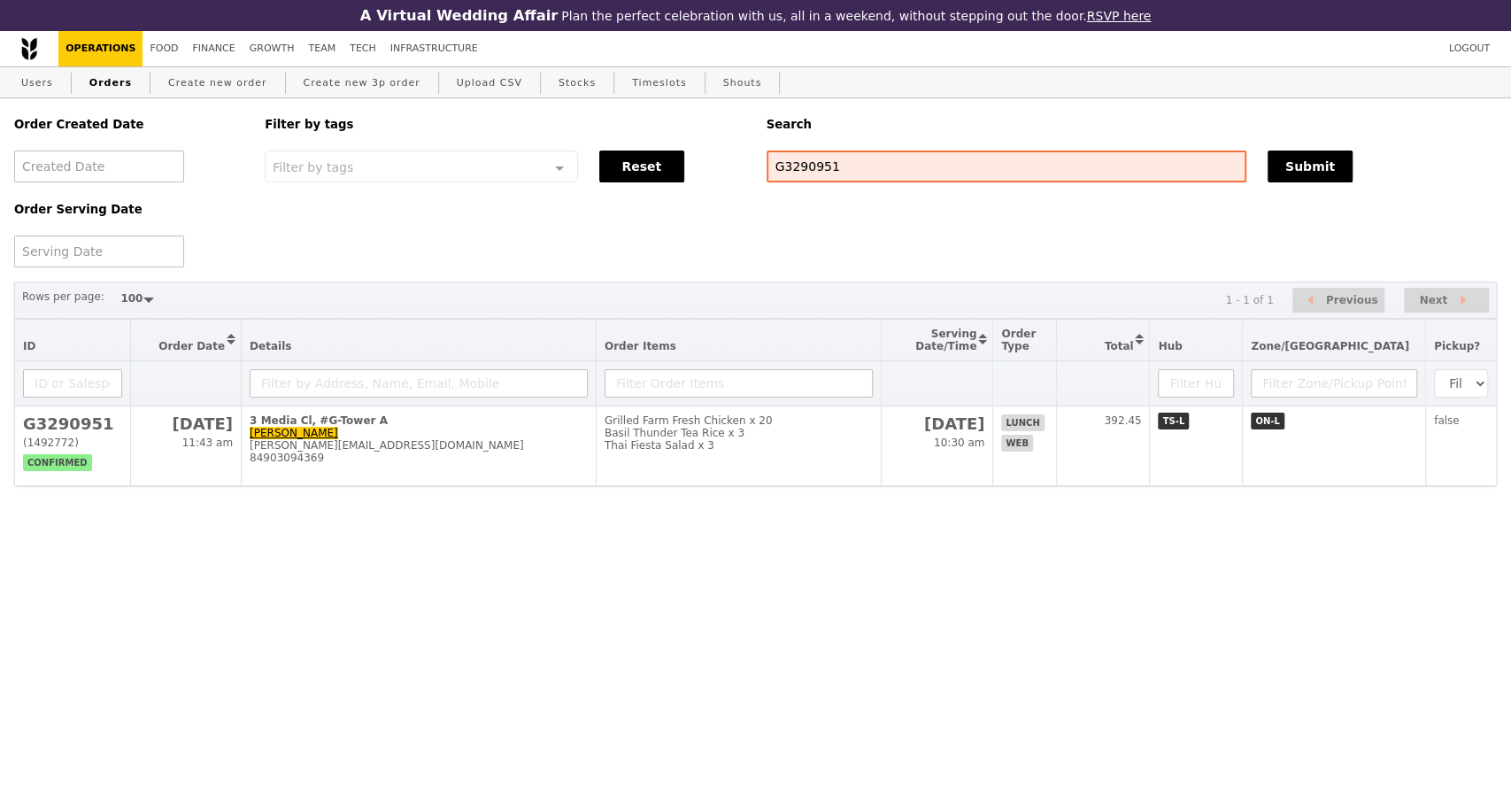
scroll to position [270, 0]
click at [736, 162] on div "Order Created Date Order Serving Date Filter by tags Filter by tags Meal_Plan W…" at bounding box center [756, 182] width 1504 height 169
paste input "156"
click at [1332, 179] on button "Submit" at bounding box center [1310, 166] width 85 height 32
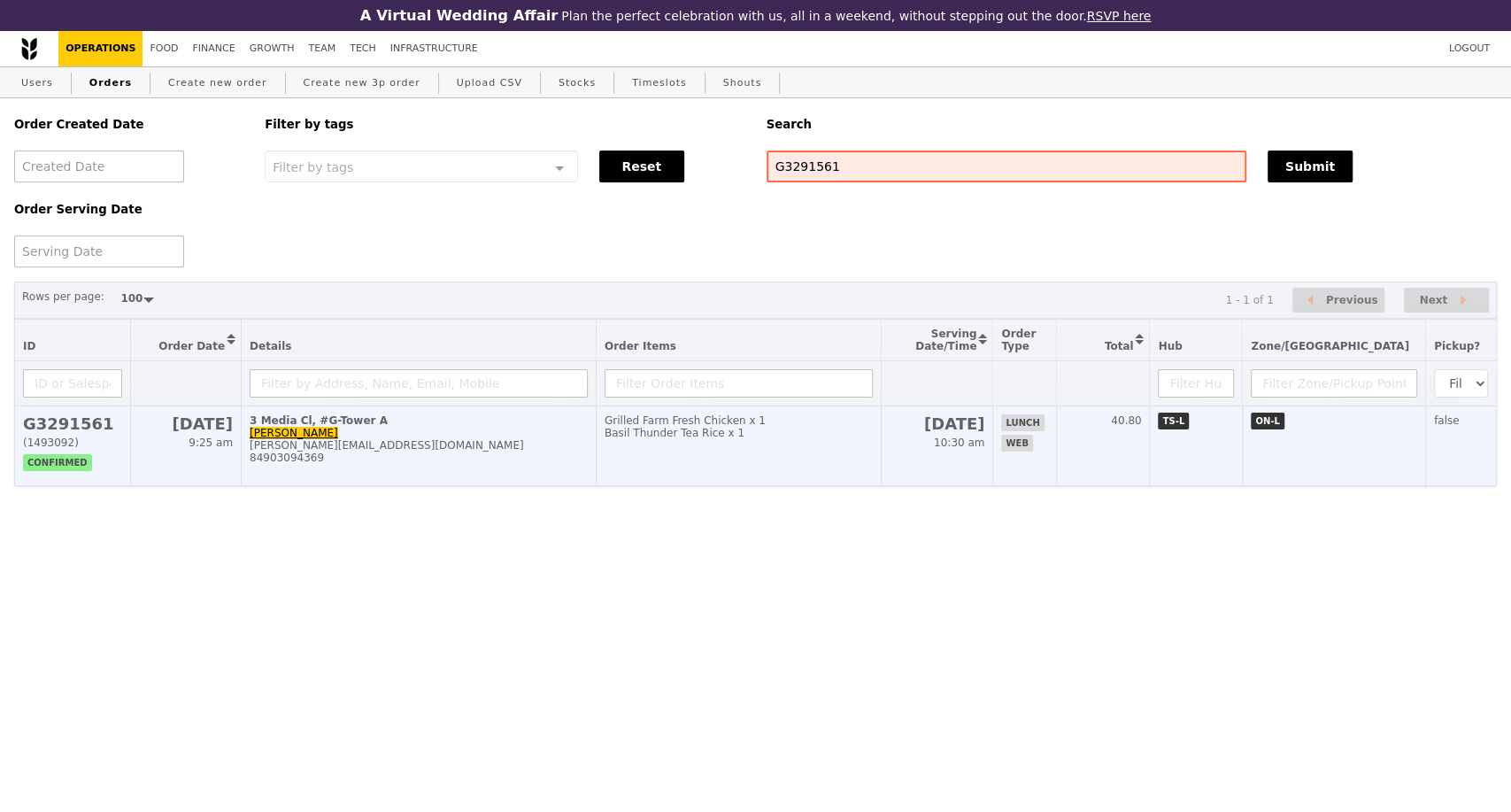
click at [482, 422] on td "3 Media Cl, #G-Tower A phuong phuong.nguyentruc@grabtaxi.com 84903094369" at bounding box center [419, 446] width 355 height 80
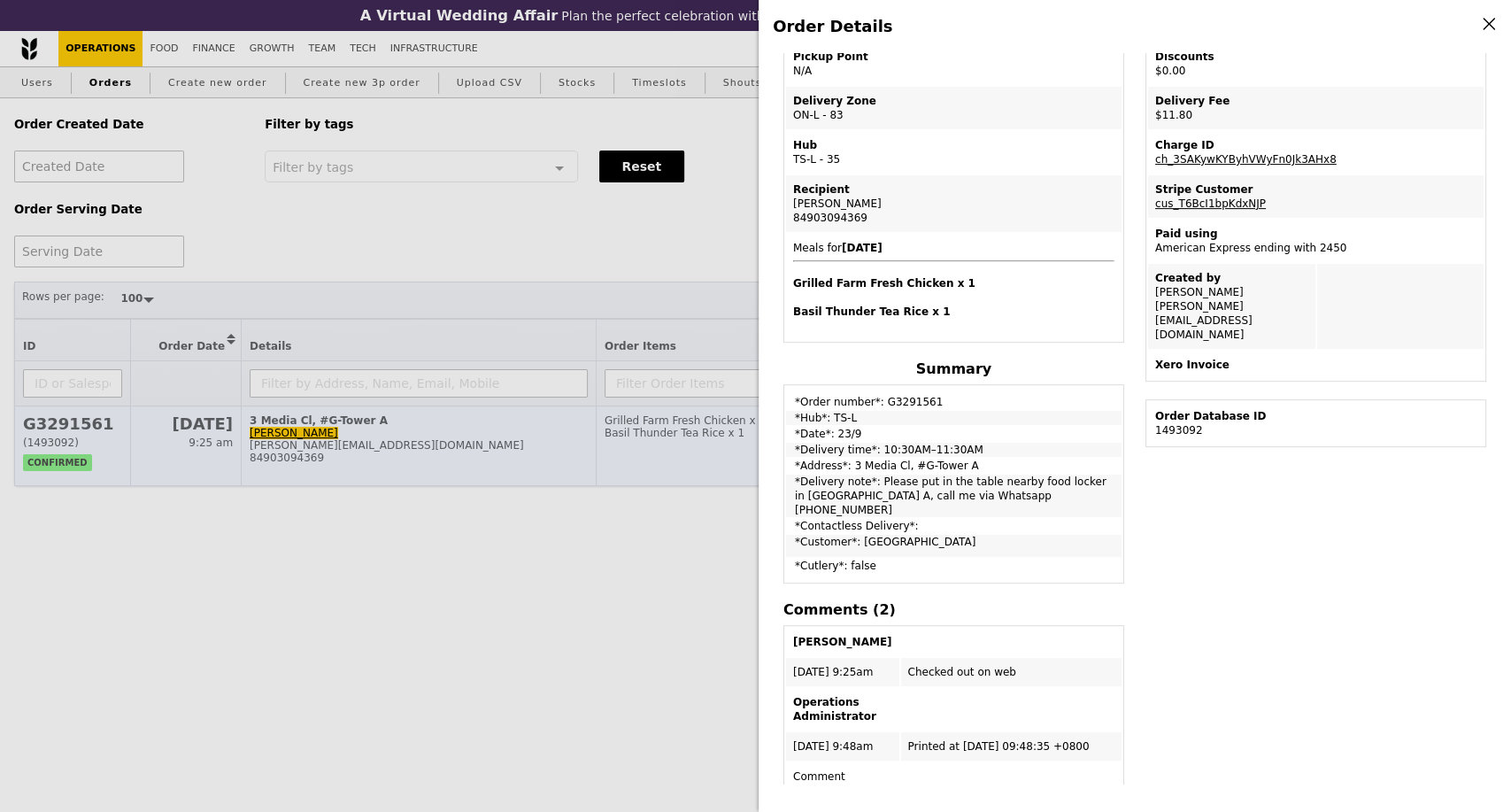
scroll to position [197, 0]
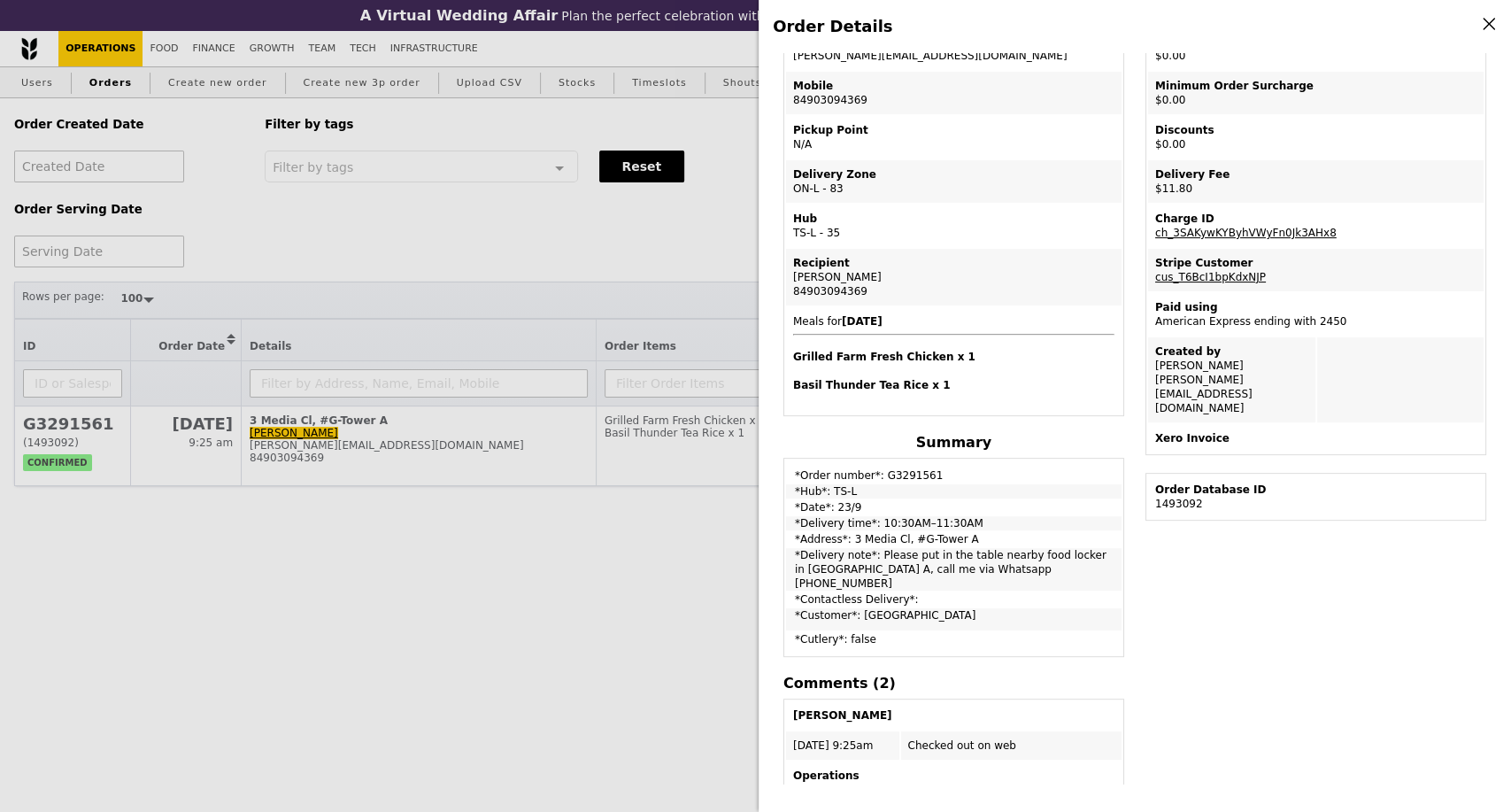
click at [902, 480] on td "*Order number*: G3291561" at bounding box center [954, 471] width 335 height 22
copy td "G3291561"
click at [744, 549] on div "Order Details Edit order Changelog Cancel Order ID G3291561 – View receipt Orde…" at bounding box center [755, 406] width 1511 height 812
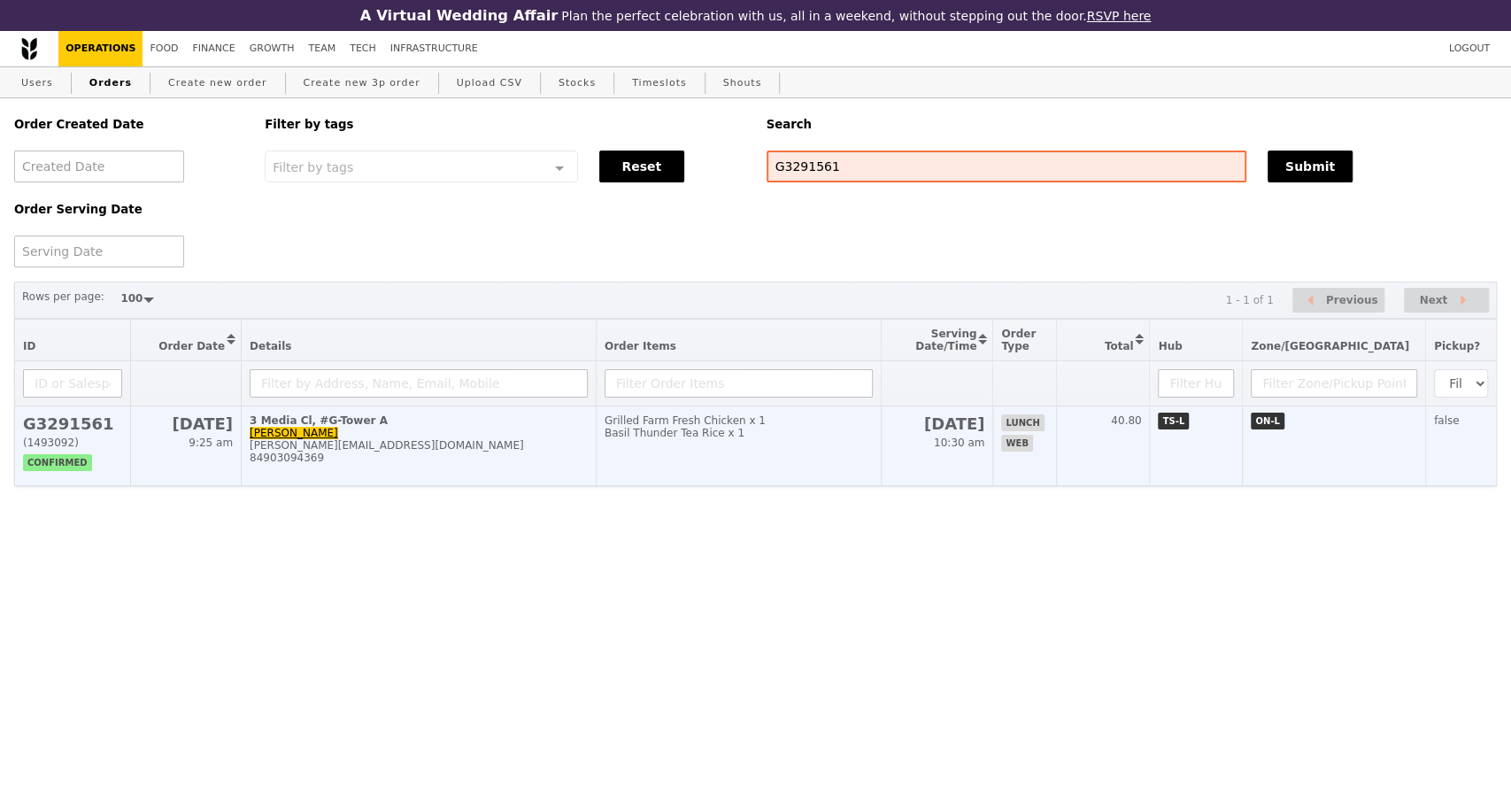
scroll to position [270, 0]
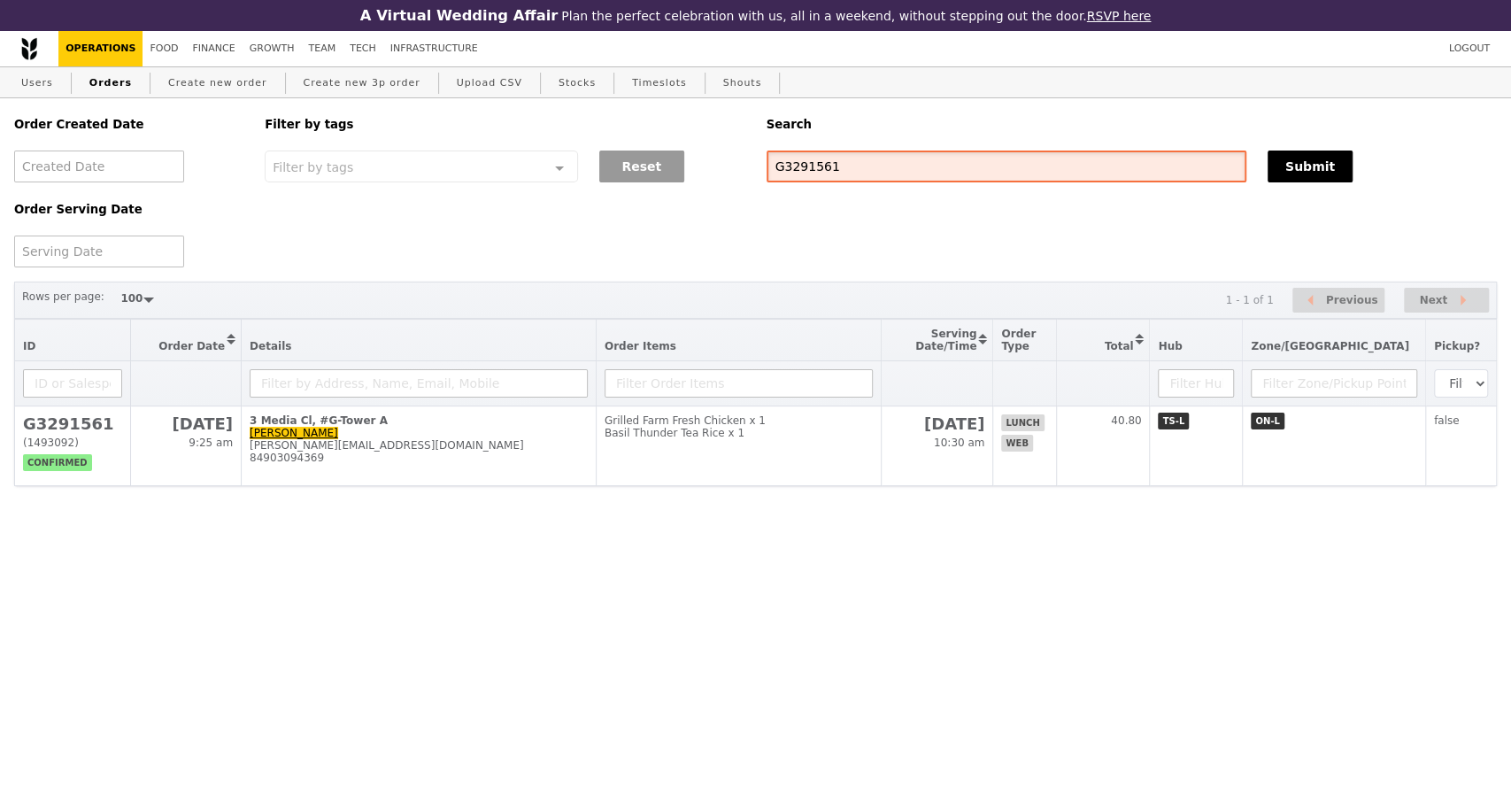
drag, startPoint x: 867, startPoint y: 163, endPoint x: 655, endPoint y: 181, distance: 212.8
click at [670, 157] on div "Order Created Date Order Serving Date Filter by tags Filter by tags Meal_Plan W…" at bounding box center [756, 182] width 1504 height 169
paste input "0951"
type input "G3290951"
click at [1288, 164] on button "Submit" at bounding box center [1310, 166] width 85 height 32
